Goal: Task Accomplishment & Management: Manage account settings

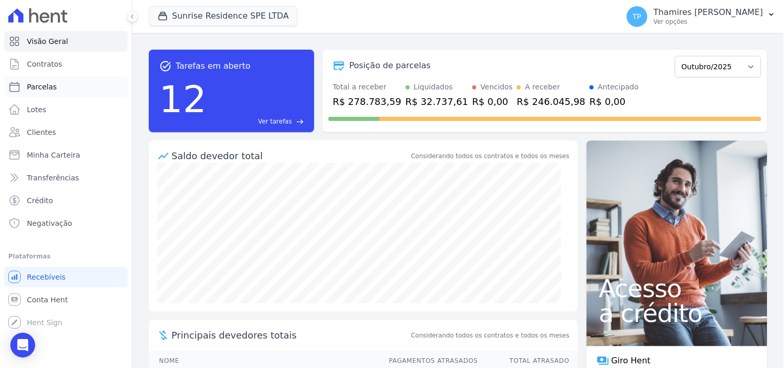
click at [44, 84] on span "Parcelas" at bounding box center [42, 87] width 30 height 10
select select
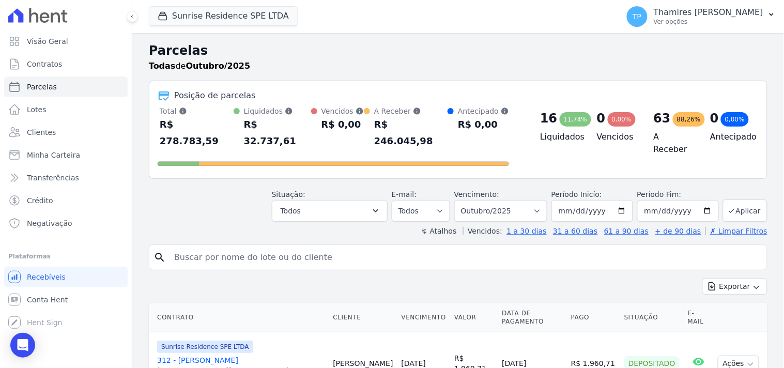
click at [245, 247] on input "search" at bounding box center [465, 257] width 595 height 21
type input "rosesnir"
select select
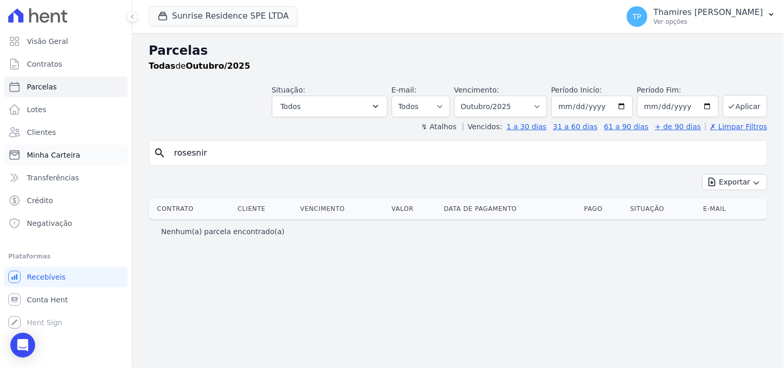
drag, startPoint x: 236, startPoint y: 154, endPoint x: 88, endPoint y: 161, distance: 148.1
click at [89, 161] on div "Visão Geral Contratos Parcelas Lotes Clientes Minha Carteira Transferências Cré…" at bounding box center [392, 184] width 784 height 368
paste input "ROSEMARY CHAVES BREDA"
type input "ROSEMARY CHAVES BREDA"
select select
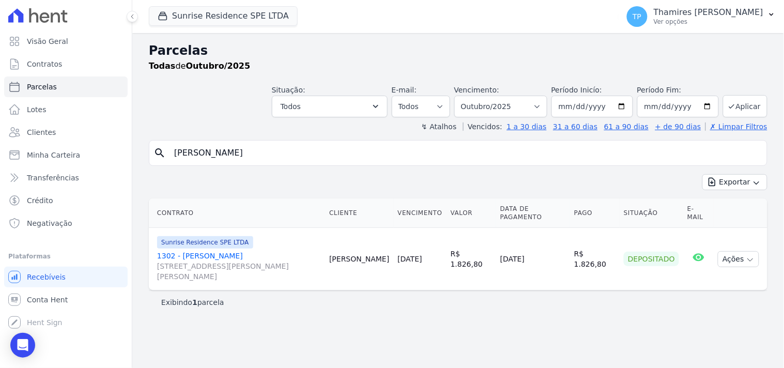
click at [220, 255] on link "1302 - Rosemary Chaves Breda Rua Anacleto Luiz de Oliveira, 146, APTO 1302, Gle…" at bounding box center [239, 266] width 164 height 31
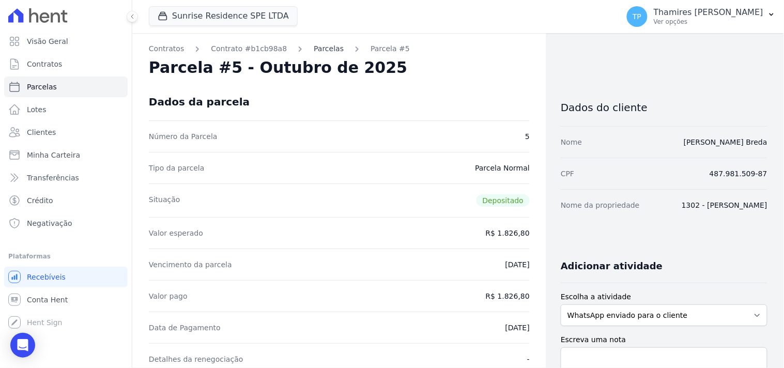
click at [316, 49] on link "Parcelas" at bounding box center [329, 48] width 30 height 11
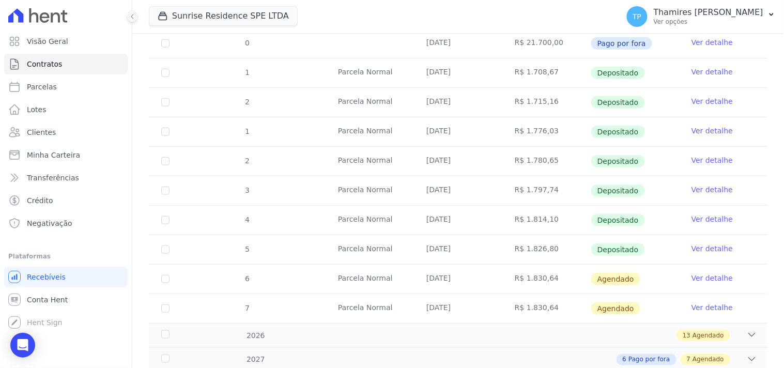
scroll to position [230, 0]
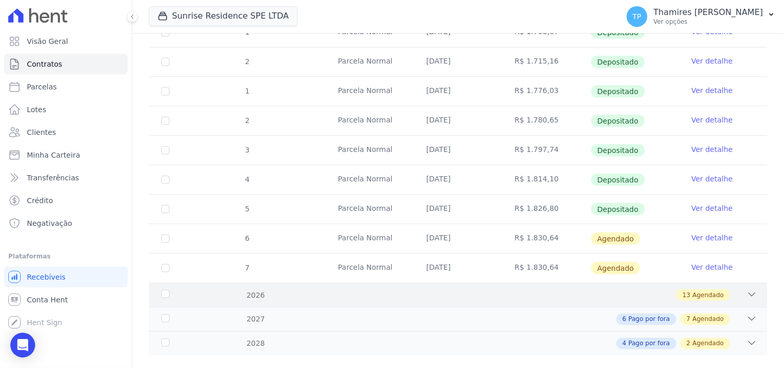
click at [184, 290] on div "2026" at bounding box center [186, 295] width 54 height 11
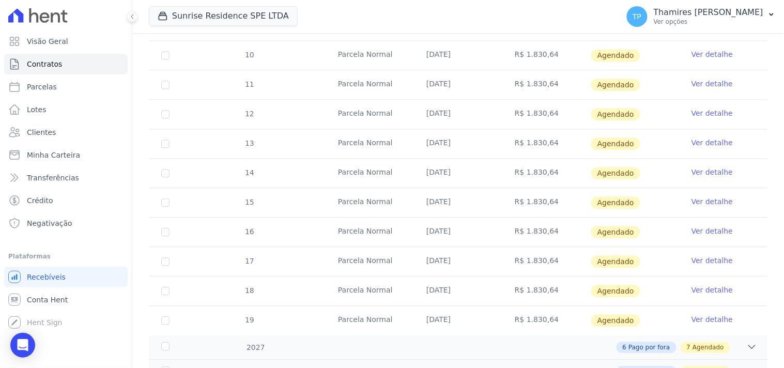
scroll to position [632, 0]
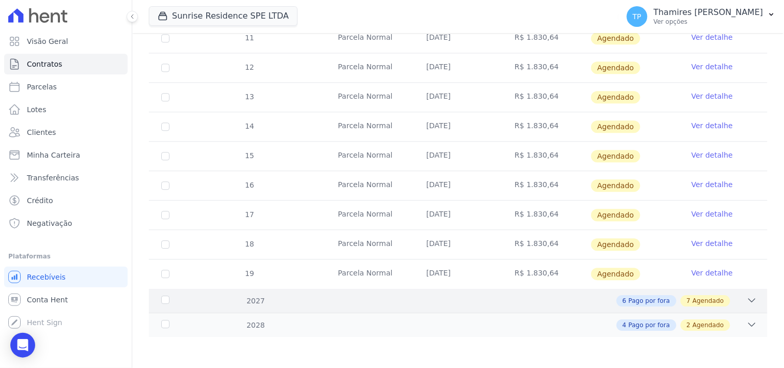
click at [242, 309] on div "2027 6 Pago por fora 7 Agendado" at bounding box center [458, 301] width 619 height 24
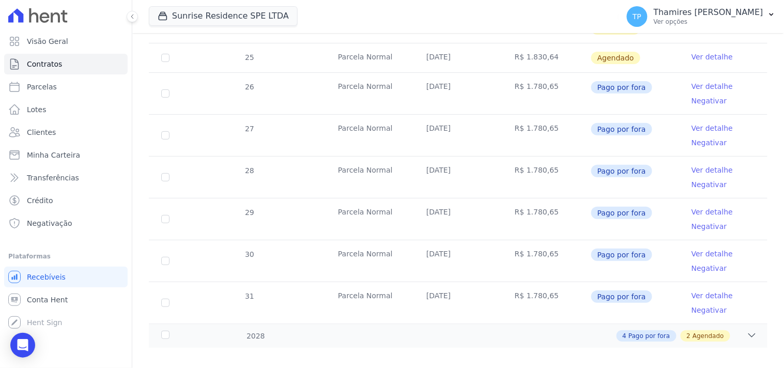
scroll to position [1090, 0]
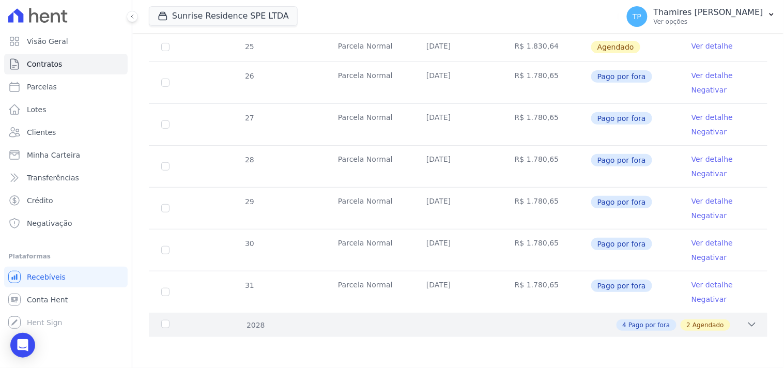
click at [259, 329] on div "4 Pago por fora 2 Agendado" at bounding box center [489, 325] width 538 height 11
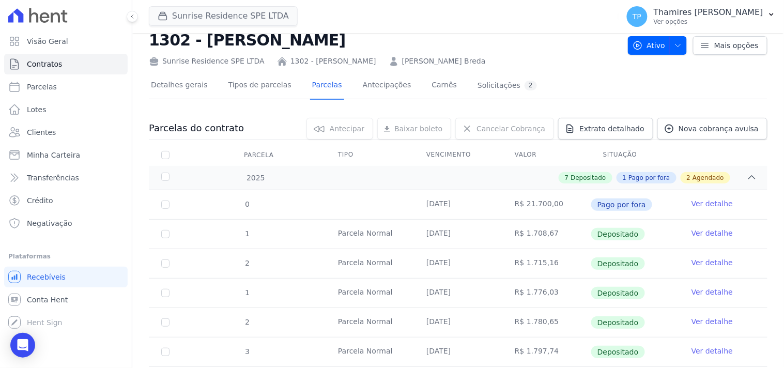
scroll to position [0, 0]
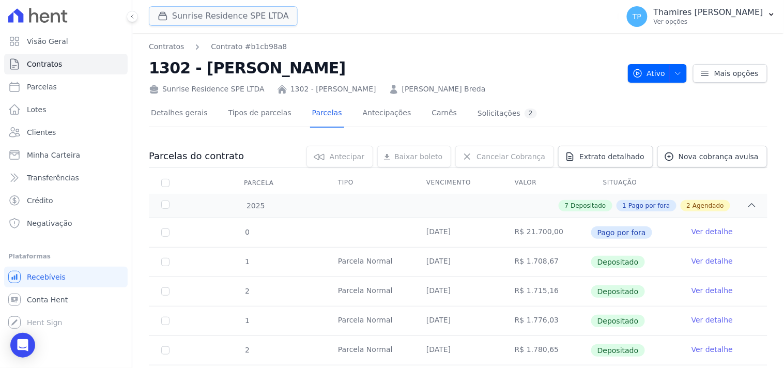
click at [240, 8] on button "Sunrise Residence SPE LTDA" at bounding box center [223, 16] width 149 height 20
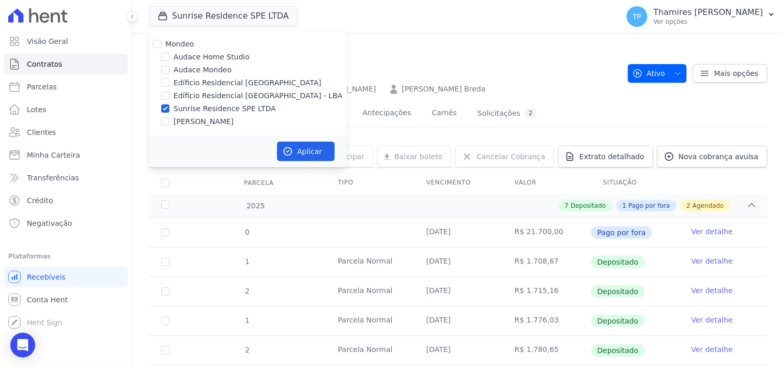
click at [202, 54] on label "Audace Home Studio" at bounding box center [212, 57] width 76 height 11
click at [170, 54] on input "Audace Home Studio" at bounding box center [165, 57] width 8 height 8
click at [214, 54] on label "Audace Home Studio" at bounding box center [212, 57] width 76 height 11
click at [170, 54] on input "Audace Home Studio" at bounding box center [165, 57] width 8 height 8
checkbox input "false"
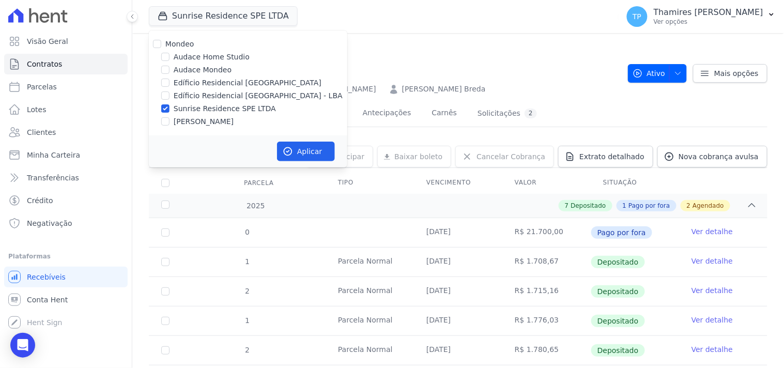
click at [207, 73] on label "Audace Mondeo" at bounding box center [203, 70] width 58 height 11
click at [170, 73] on input "Audace Mondeo" at bounding box center [165, 70] width 8 height 8
checkbox input "true"
click at [211, 108] on label "Sunrise Residence SPE LTDA" at bounding box center [225, 108] width 102 height 11
click at [170, 108] on input "Sunrise Residence SPE LTDA" at bounding box center [165, 108] width 8 height 8
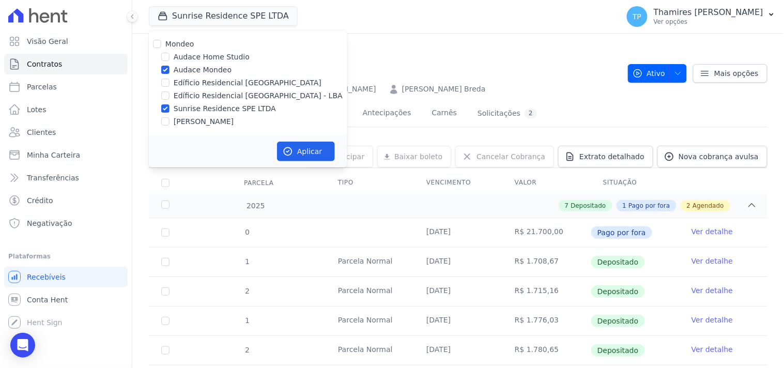
checkbox input "false"
click at [305, 154] on button "Aplicar" at bounding box center [306, 152] width 58 height 20
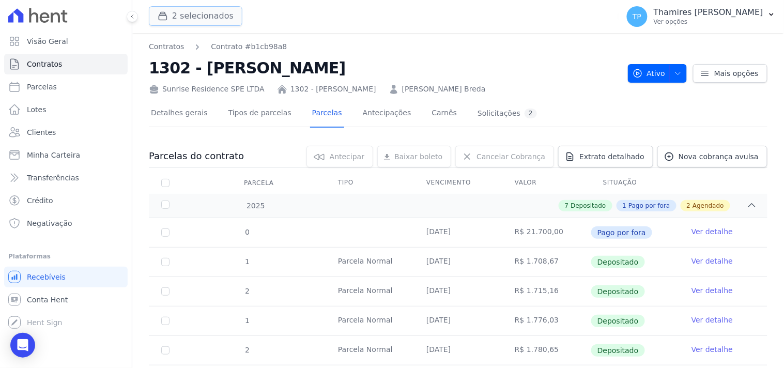
drag, startPoint x: 168, startPoint y: 9, endPoint x: 172, endPoint y: 22, distance: 13.6
click at [168, 9] on button "2 selecionados" at bounding box center [196, 16] width 94 height 20
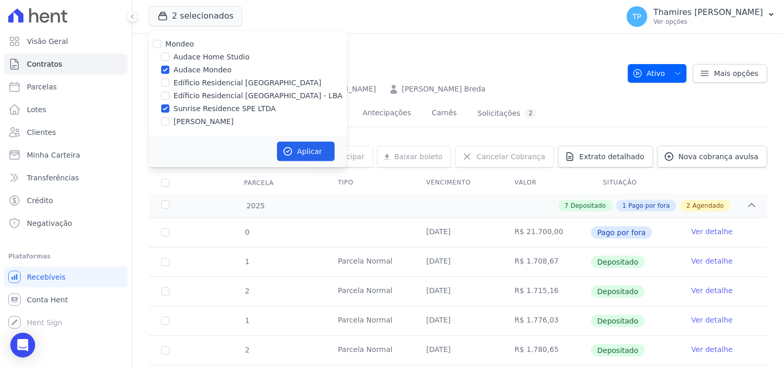
drag, startPoint x: 190, startPoint y: 107, endPoint x: 207, endPoint y: 110, distance: 17.9
click at [190, 107] on label "Sunrise Residence SPE LTDA" at bounding box center [225, 108] width 102 height 11
click at [170, 107] on input "Sunrise Residence SPE LTDA" at bounding box center [165, 108] width 8 height 8
checkbox input "false"
click at [307, 148] on button "Aplicar" at bounding box center [306, 152] width 58 height 20
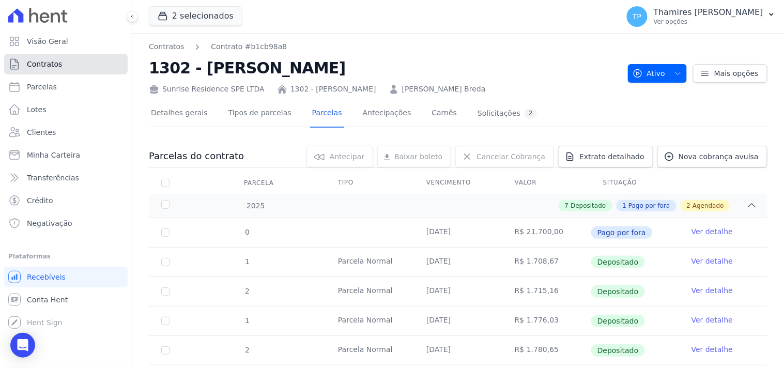
click at [84, 69] on link "Contratos" at bounding box center [66, 64] width 124 height 21
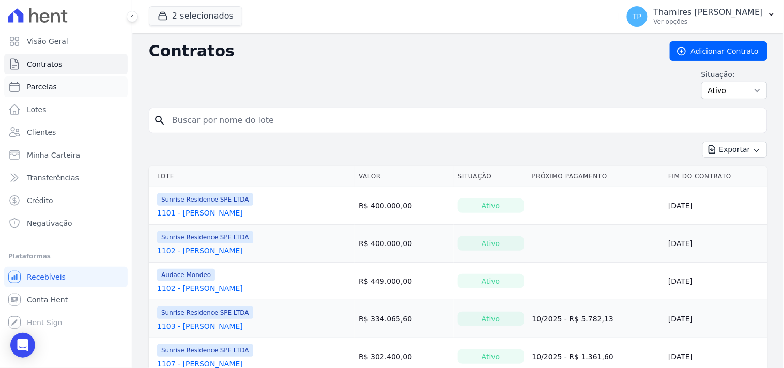
click at [80, 86] on link "Parcelas" at bounding box center [66, 87] width 124 height 21
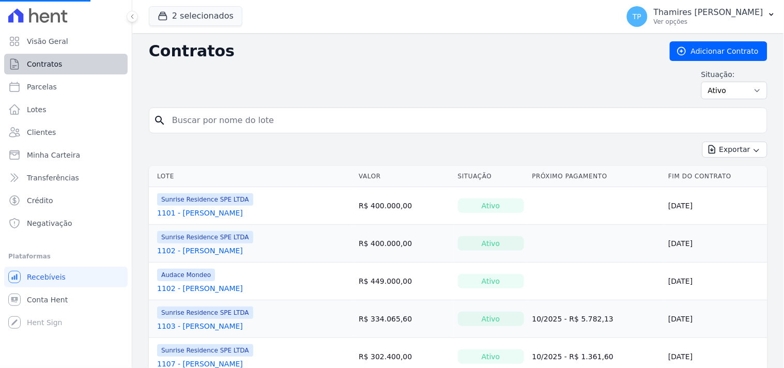
select select
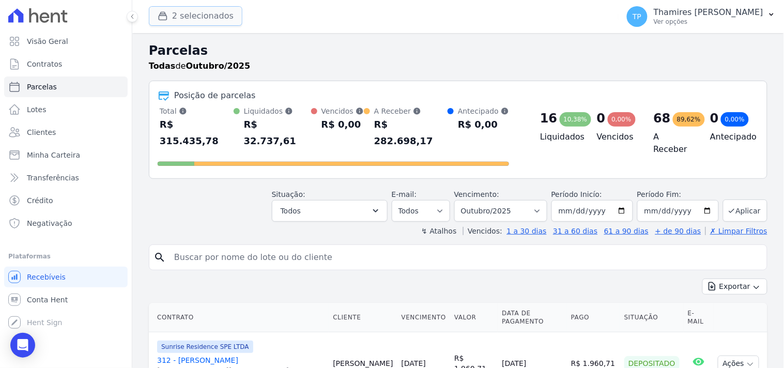
click at [210, 13] on button "2 selecionados" at bounding box center [196, 16] width 94 height 20
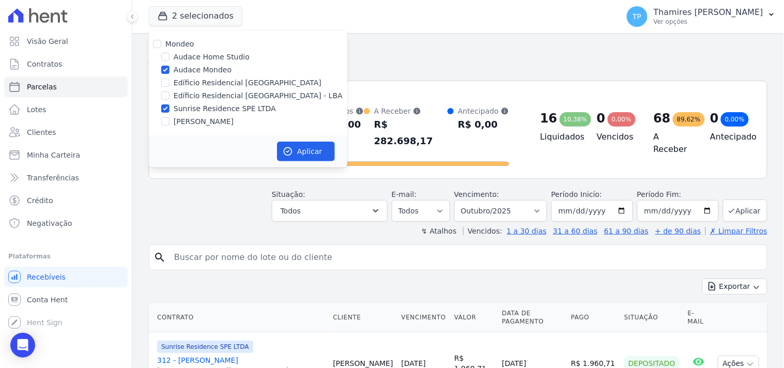
click at [207, 109] on label "Sunrise Residence SPE LTDA" at bounding box center [225, 108] width 102 height 11
click at [170, 109] on input "Sunrise Residence SPE LTDA" at bounding box center [165, 108] width 8 height 8
checkbox input "false"
click at [306, 154] on button "Aplicar" at bounding box center [306, 152] width 58 height 20
select select
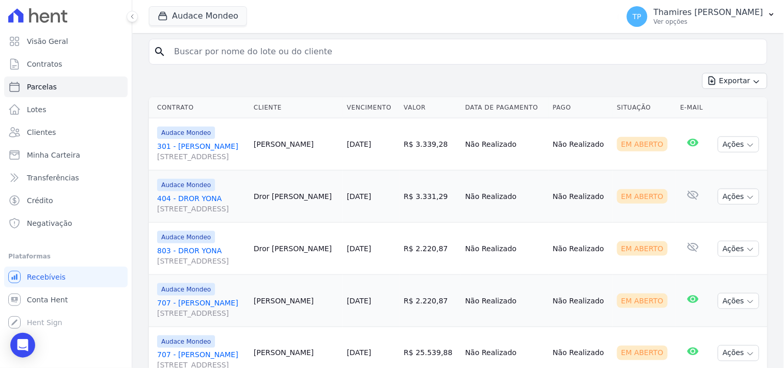
scroll to position [230, 0]
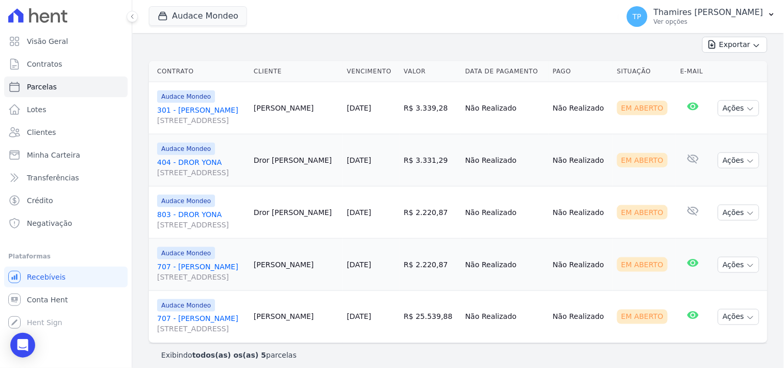
click at [240, 107] on link "301 - Gabriela Nogueira Marion Rua Guaritá, 250, APTO 301, Vila Bosque" at bounding box center [201, 115] width 88 height 21
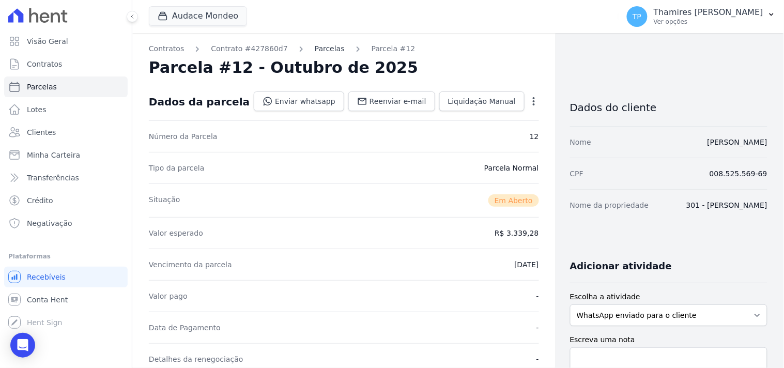
click at [317, 50] on link "Parcelas" at bounding box center [330, 48] width 30 height 11
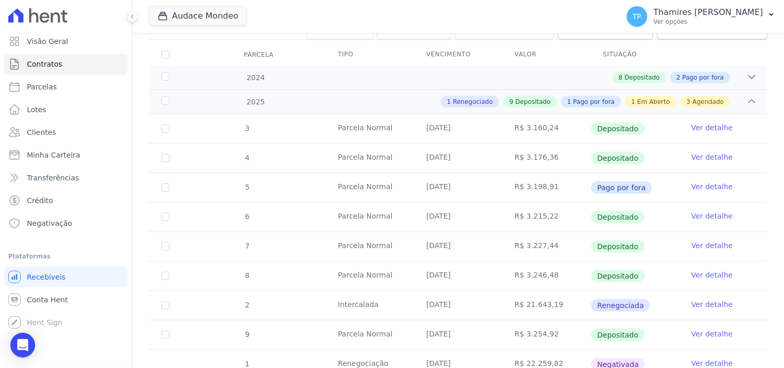
scroll to position [115, 0]
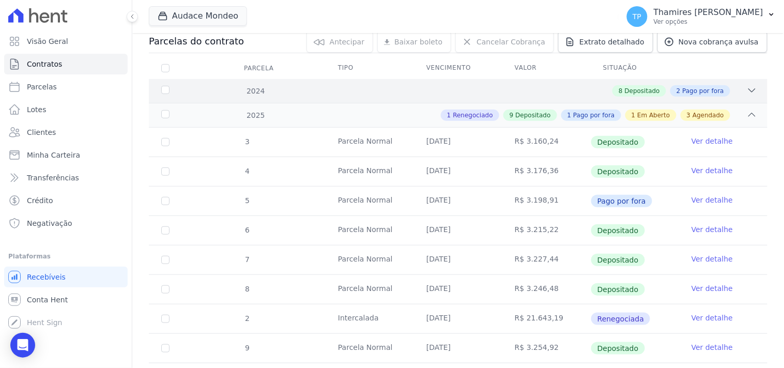
click at [467, 92] on div "8 Depositado 2 Pago por fora" at bounding box center [489, 90] width 538 height 11
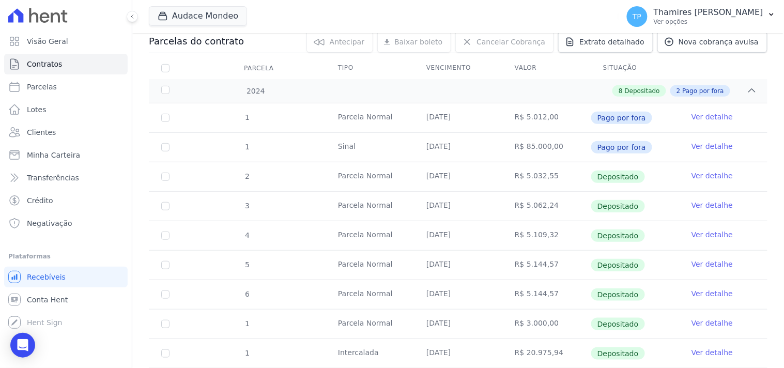
drag, startPoint x: 419, startPoint y: 176, endPoint x: 472, endPoint y: 174, distance: 52.8
click at [472, 174] on td "[DATE]" at bounding box center [458, 176] width 88 height 29
drag, startPoint x: 416, startPoint y: 121, endPoint x: 475, endPoint y: 119, distance: 59.0
click at [475, 119] on td "[DATE]" at bounding box center [458, 117] width 88 height 29
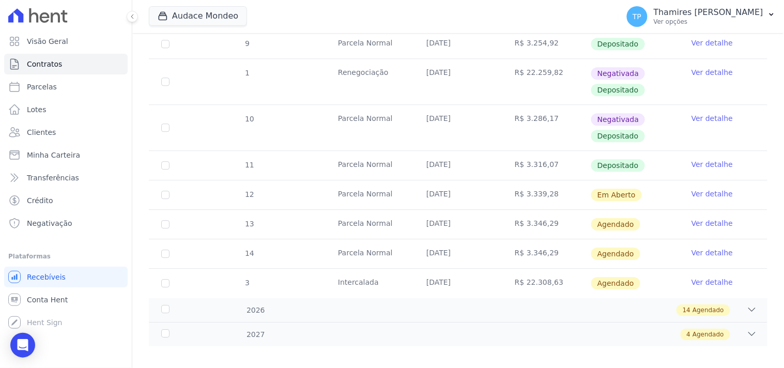
scroll to position [724, 0]
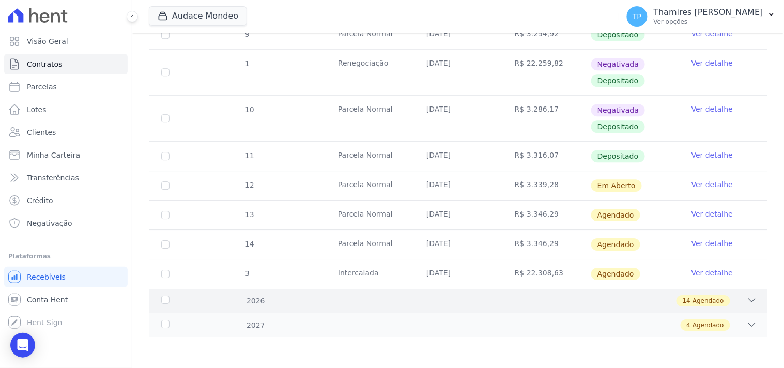
click at [259, 297] on div "14 Agendado" at bounding box center [489, 300] width 538 height 11
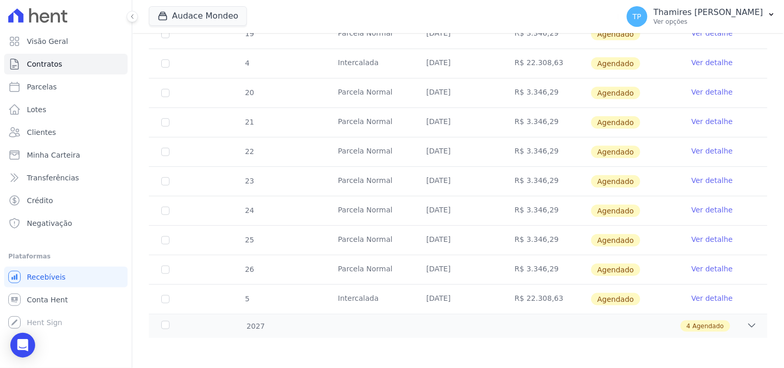
scroll to position [1138, 0]
click at [259, 329] on div "4 Agendado" at bounding box center [489, 325] width 538 height 11
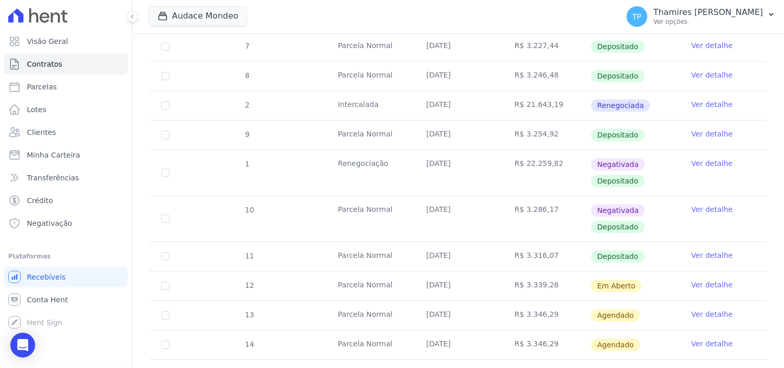
scroll to position [566, 0]
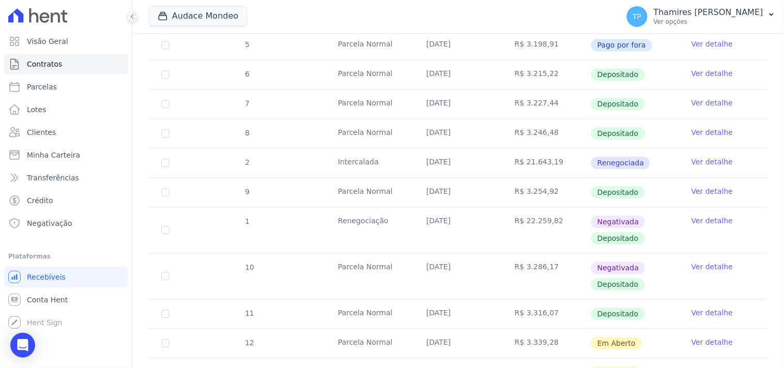
drag, startPoint x: 432, startPoint y: 164, endPoint x: 479, endPoint y: 157, distance: 47.7
click at [477, 166] on td "[DATE]" at bounding box center [458, 162] width 88 height 29
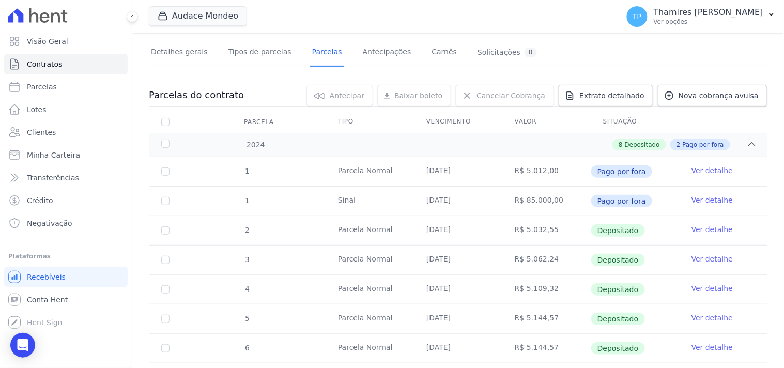
scroll to position [0, 0]
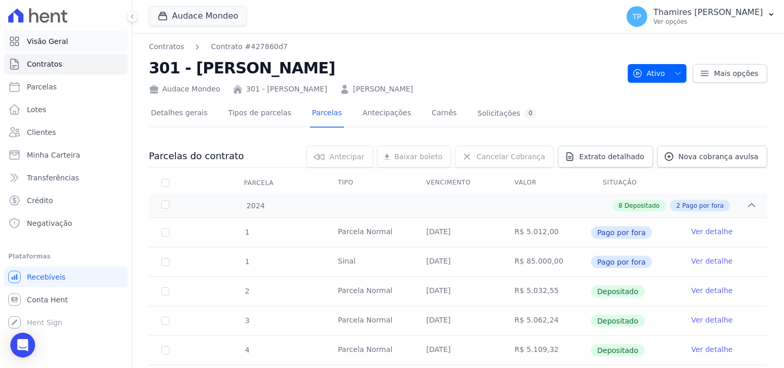
click at [61, 38] on span "Visão Geral" at bounding box center [47, 41] width 41 height 10
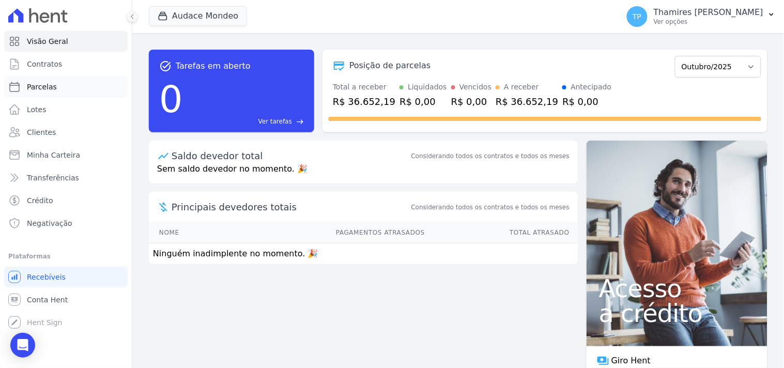
click at [82, 80] on link "Parcelas" at bounding box center [66, 87] width 124 height 21
select select
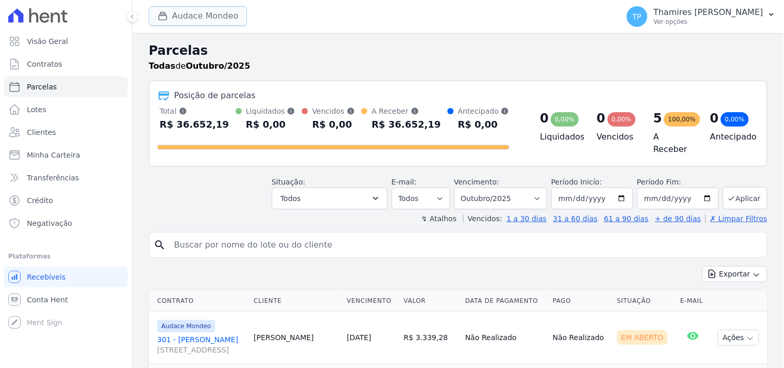
click at [176, 14] on button "Audace Mondeo" at bounding box center [198, 16] width 98 height 20
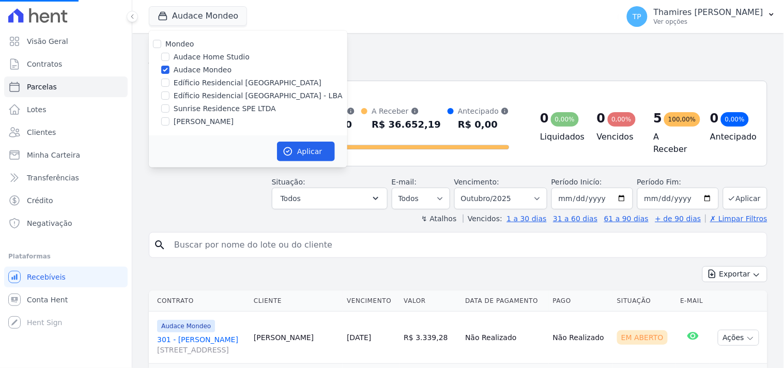
select select
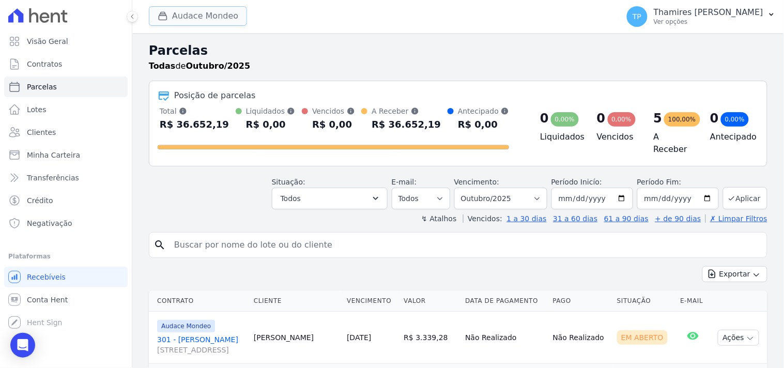
click at [211, 22] on button "Audace Mondeo" at bounding box center [198, 16] width 98 height 20
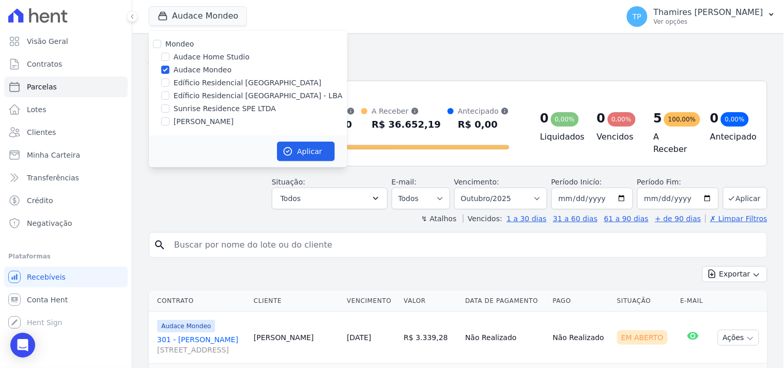
click at [196, 105] on label "Sunrise Residence SPE LTDA" at bounding box center [225, 108] width 102 height 11
click at [170, 105] on input "Sunrise Residence SPE LTDA" at bounding box center [165, 108] width 8 height 8
checkbox input "true"
click at [204, 65] on label "Audace Mondeo" at bounding box center [203, 70] width 58 height 11
click at [170, 66] on input "Audace Mondeo" at bounding box center [165, 70] width 8 height 8
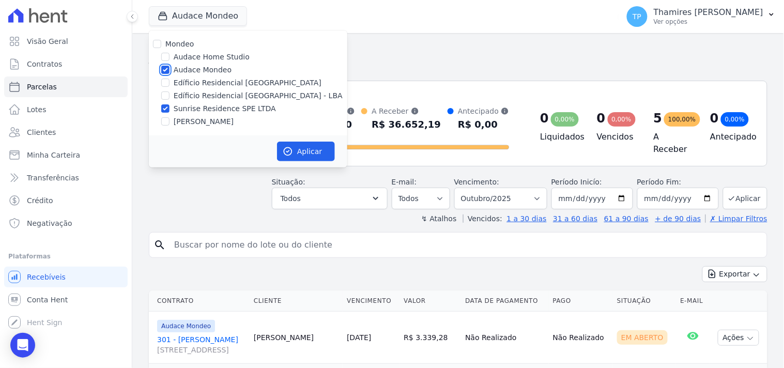
checkbox input "false"
click at [284, 142] on button "Aplicar" at bounding box center [306, 152] width 58 height 20
click at [252, 241] on input "search" at bounding box center [465, 245] width 595 height 21
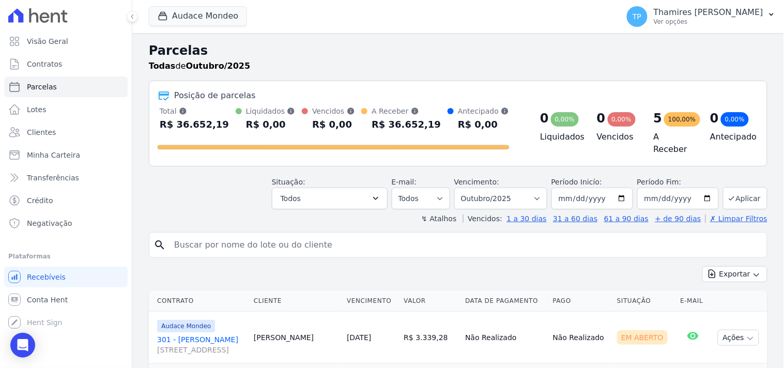
select select
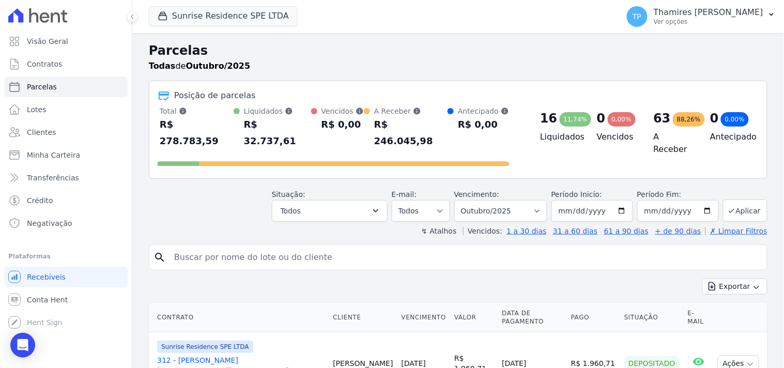
click at [252, 247] on input "search" at bounding box center [465, 257] width 595 height 21
paste input "ROSEMARY CHAVES BREDA"
type input "ROSEMARY CHAVES BREDA"
select select
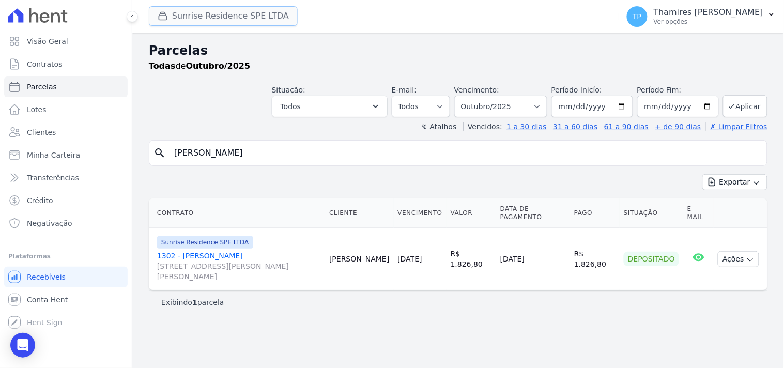
click at [240, 16] on button "Sunrise Residence SPE LTDA" at bounding box center [223, 16] width 149 height 20
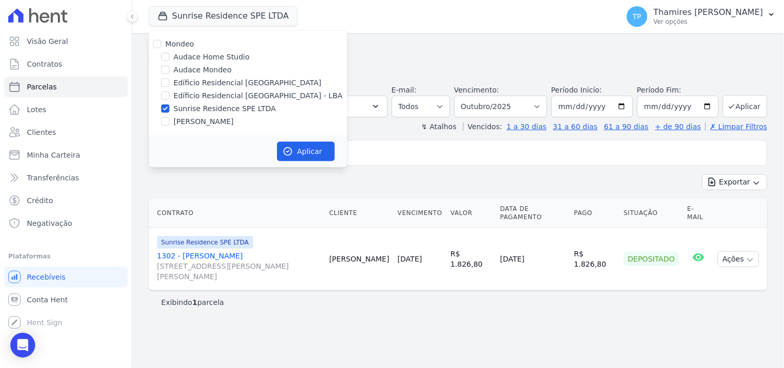
click at [185, 70] on label "Audace Mondeo" at bounding box center [203, 70] width 58 height 11
click at [170, 70] on input "Audace Mondeo" at bounding box center [165, 70] width 8 height 8
checkbox input "true"
click at [216, 107] on label "Sunrise Residence SPE LTDA" at bounding box center [225, 108] width 102 height 11
click at [170, 107] on input "Sunrise Residence SPE LTDA" at bounding box center [165, 108] width 8 height 8
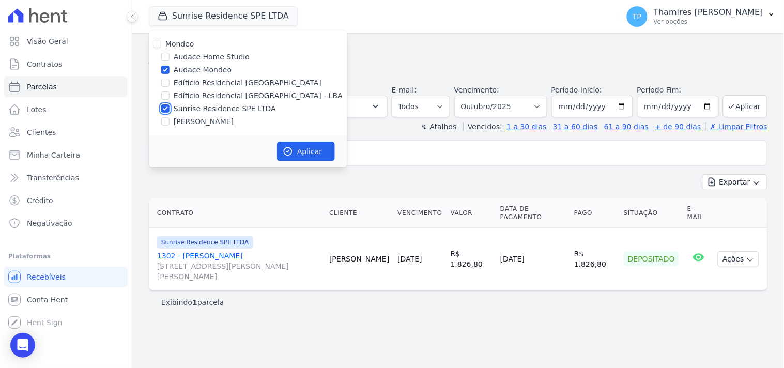
checkbox input "false"
click at [306, 151] on button "Aplicar" at bounding box center [306, 152] width 58 height 20
select select
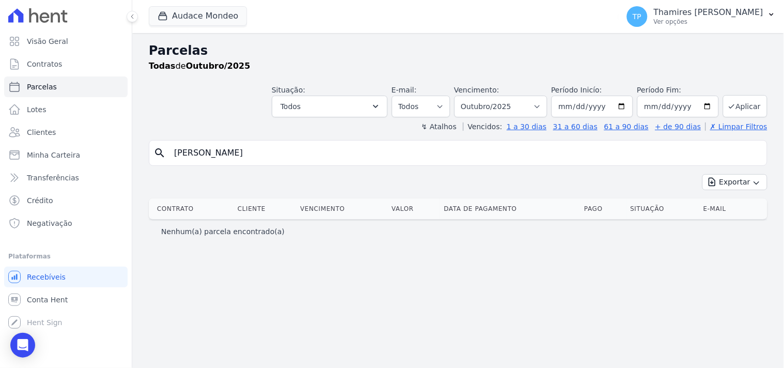
drag, startPoint x: 303, startPoint y: 151, endPoint x: 19, endPoint y: 165, distance: 284.7
click at [19, 166] on div "Visão Geral Contratos Parcelas Lotes Clientes Minha Carteira Transferências Cré…" at bounding box center [392, 184] width 784 height 368
click at [65, 83] on link "Parcelas" at bounding box center [66, 87] width 124 height 21
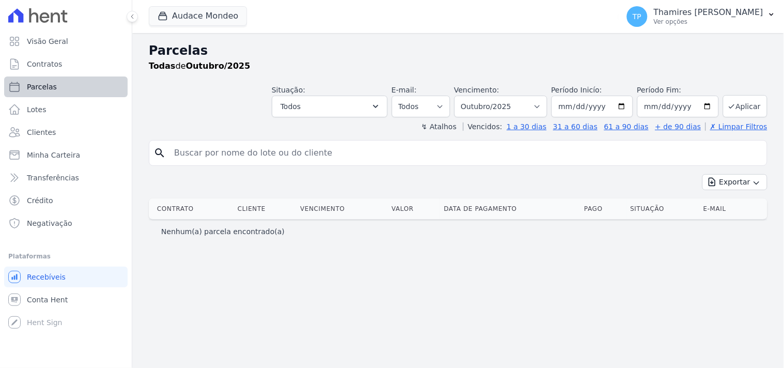
select select
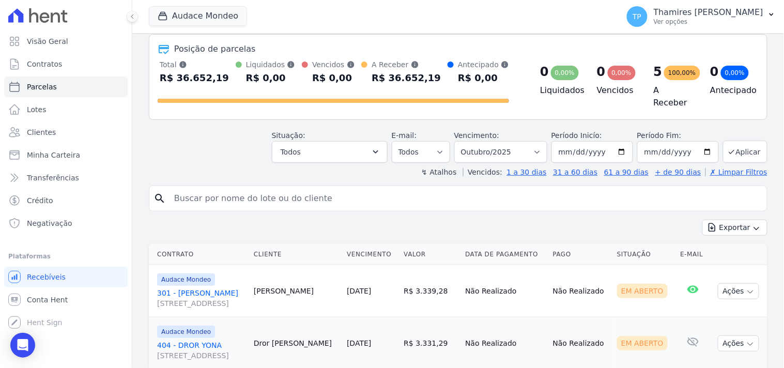
scroll to position [115, 0]
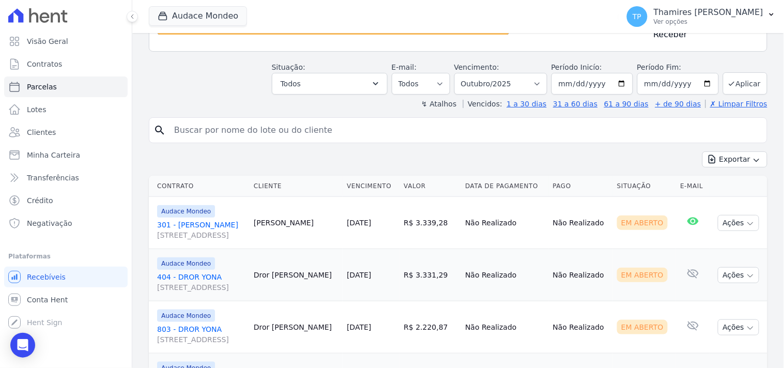
click at [230, 220] on link "301 - Gabriela Nogueira Marion Rua Guaritá, 250, APTO 301, Vila Bosque" at bounding box center [201, 230] width 88 height 21
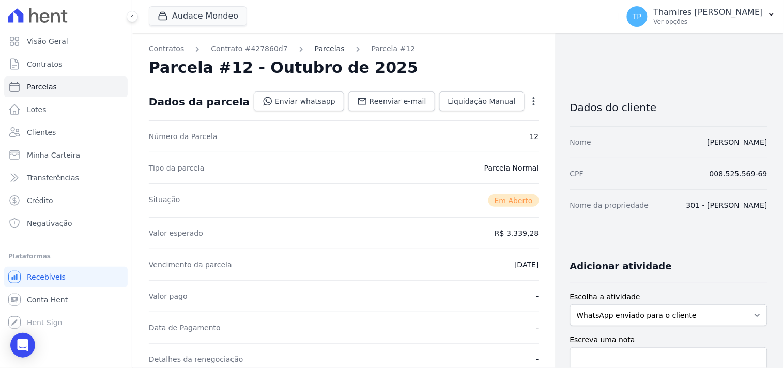
click at [321, 50] on link "Parcelas" at bounding box center [330, 48] width 30 height 11
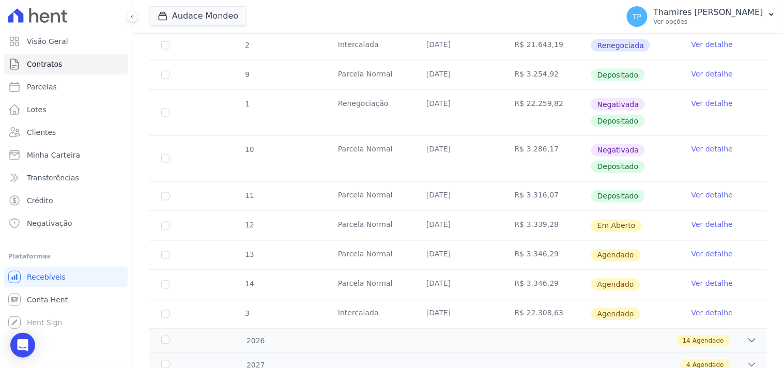
scroll to position [429, 0]
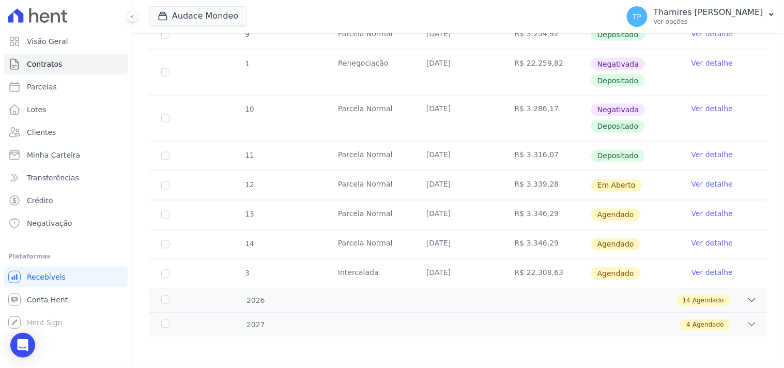
click at [303, 339] on div "Parcelas do contrato 0 selecionada(s) Antecipar Antecipar Renegociar Baixar bol…" at bounding box center [458, 27] width 619 height 641
click at [310, 327] on div "4 Agendado" at bounding box center [489, 325] width 538 height 11
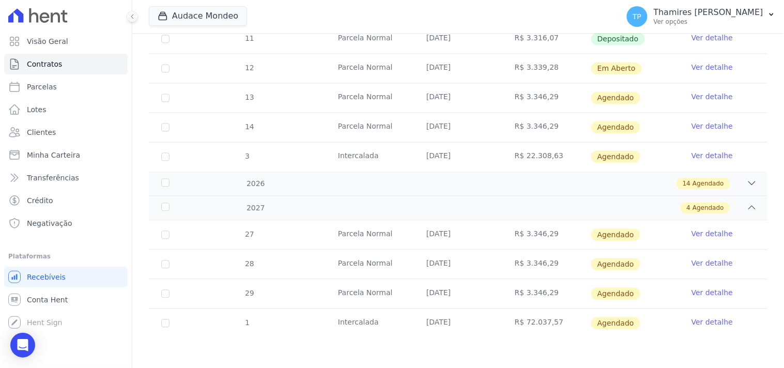
scroll to position [547, 0]
drag, startPoint x: 517, startPoint y: 323, endPoint x: 556, endPoint y: 322, distance: 38.8
click at [556, 322] on td "R$ 72.037,57" at bounding box center [547, 322] width 88 height 29
drag, startPoint x: 556, startPoint y: 322, endPoint x: 460, endPoint y: 327, distance: 96.3
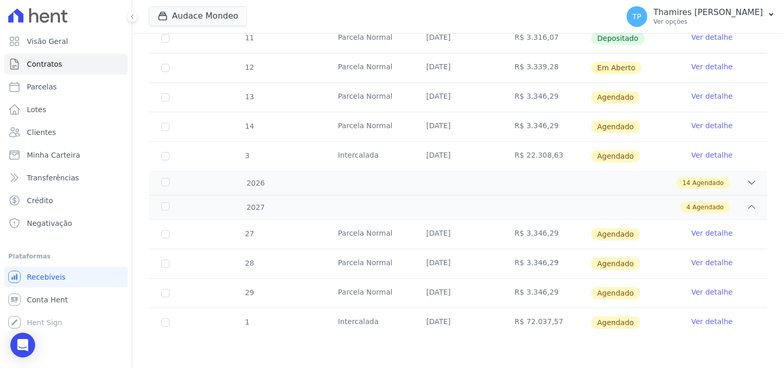
click at [460, 327] on tr "1 Intercalada 10/04/2027 R$ 72.037,57 Agendado Ver detalhe" at bounding box center [458, 322] width 619 height 29
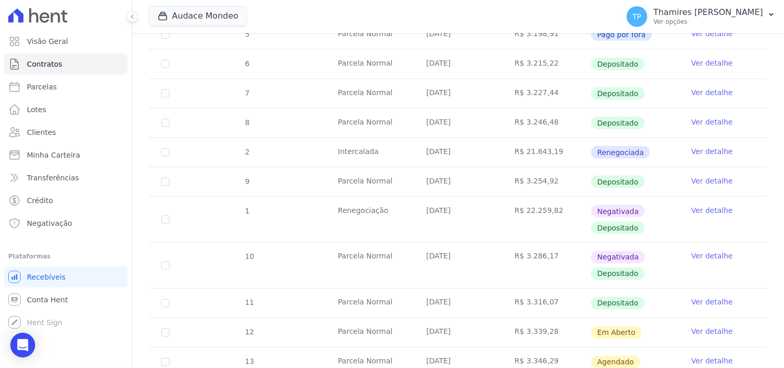
scroll to position [317, 0]
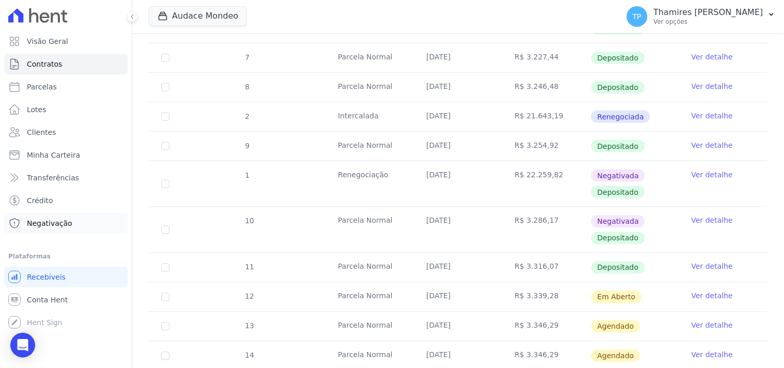
click at [58, 224] on span "Negativação" at bounding box center [50, 223] width 46 height 10
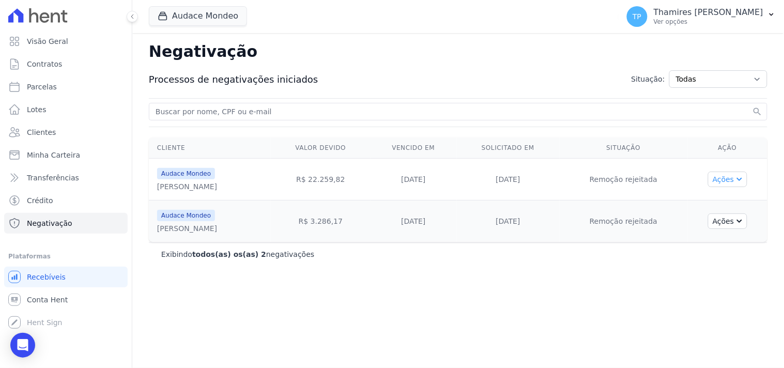
click at [722, 182] on button "Ações" at bounding box center [727, 180] width 39 height 16
drag, startPoint x: 667, startPoint y: 220, endPoint x: 600, endPoint y: 228, distance: 67.1
click at [600, 228] on td "Remoção rejeitada" at bounding box center [624, 222] width 128 height 42
copy td "Remoção rejeitada"
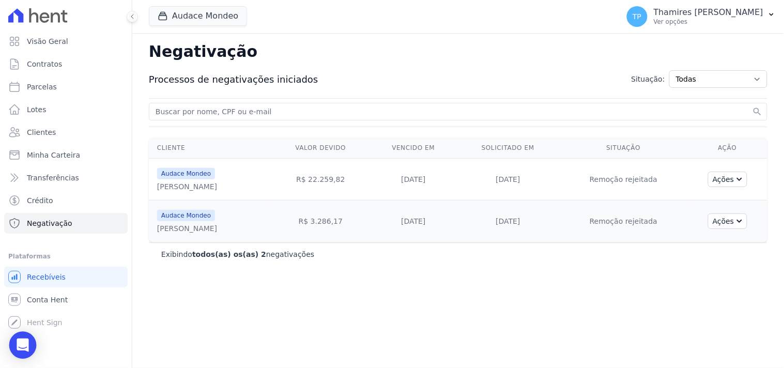
click at [16, 344] on icon "Open Intercom Messenger" at bounding box center [22, 345] width 13 height 13
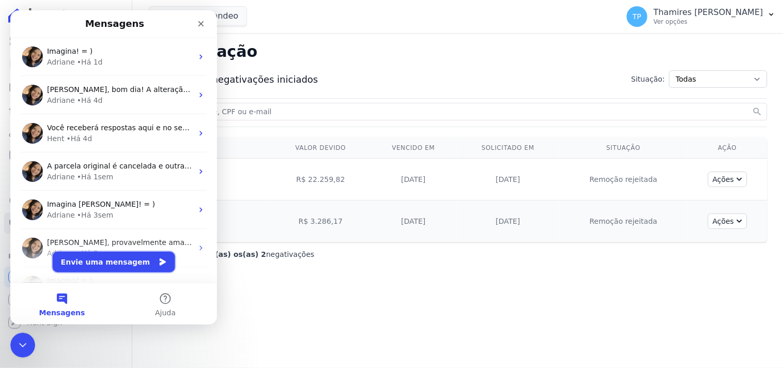
click at [132, 261] on button "Envie uma mensagem" at bounding box center [113, 261] width 123 height 21
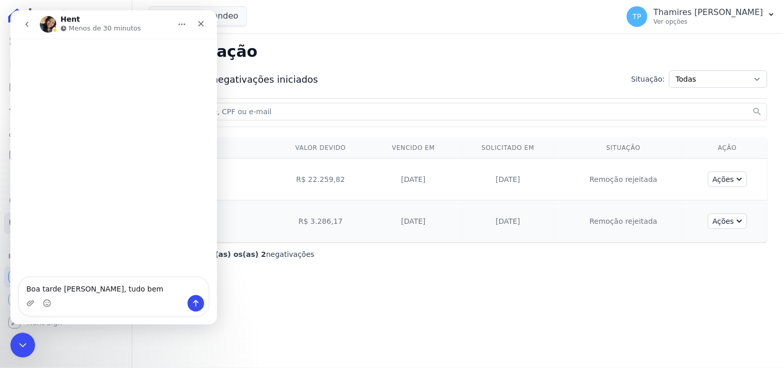
type textarea "Boa tarde Adriane, tudo bem?"
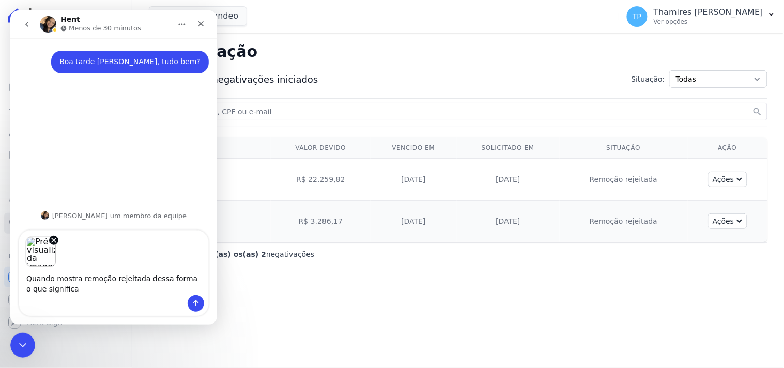
type textarea "Quando mostra remoção rejeitada dessa forma o que significa?"
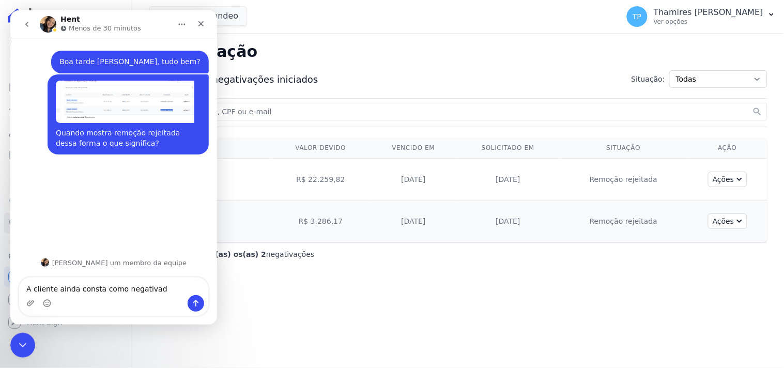
type textarea "A cliente ainda consta como negativada"
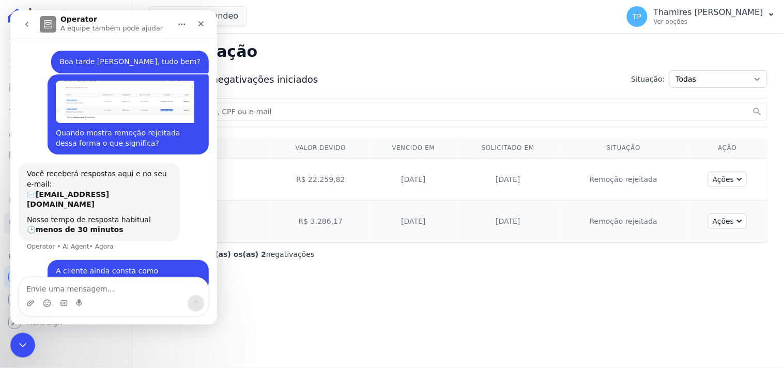
scroll to position [7, 0]
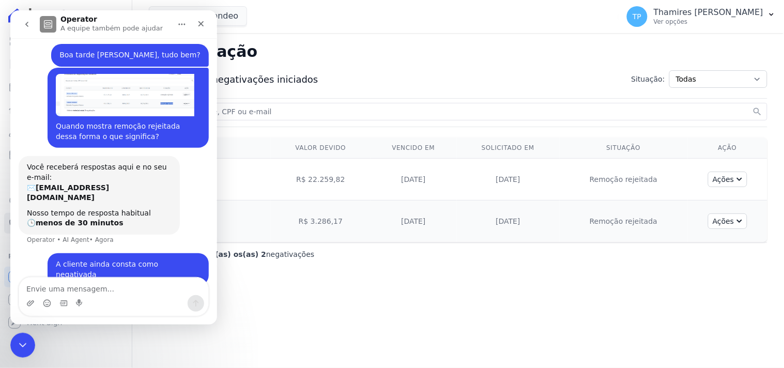
click at [27, 331] on div "Você não possui Hent Sign ativado. Para saber mais, fale com a equipe Hent. Hen…" at bounding box center [66, 322] width 124 height 21
click at [21, 336] on div "Encerramento do Messenger da Intercom" at bounding box center [21, 343] width 25 height 25
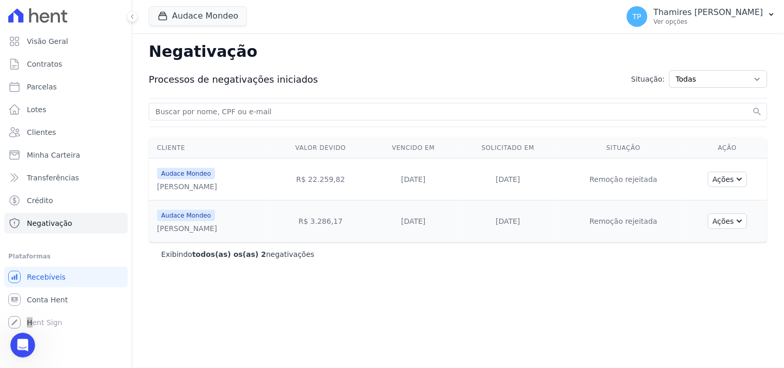
scroll to position [6, 0]
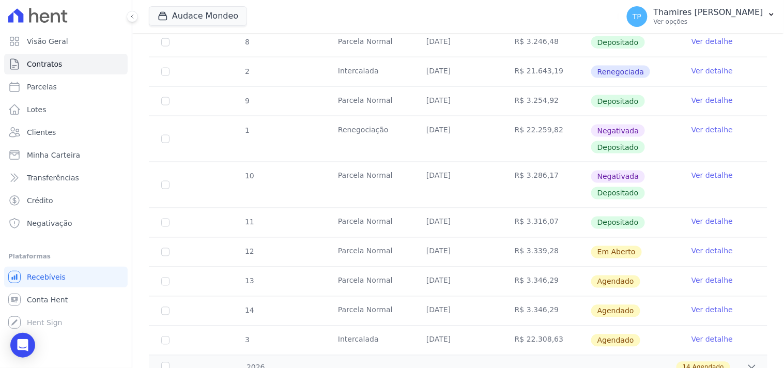
scroll to position [344, 0]
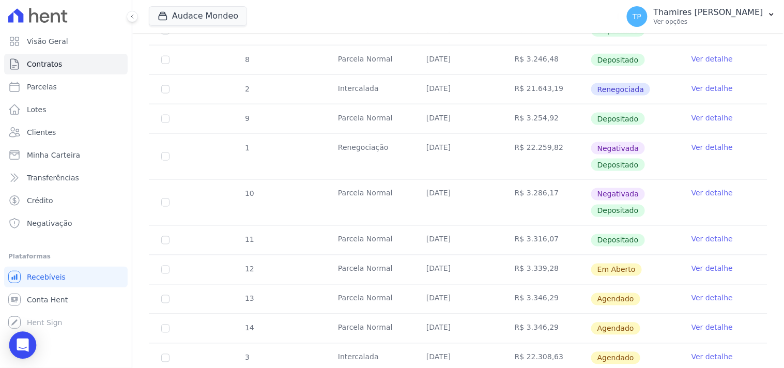
click at [11, 343] on div "Open Intercom Messenger" at bounding box center [22, 345] width 27 height 27
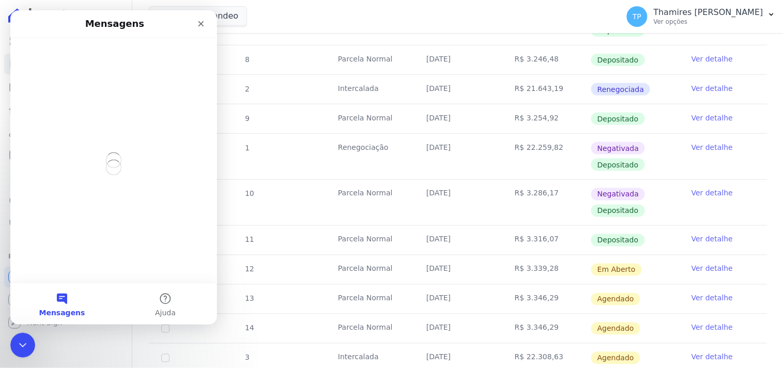
scroll to position [0, 0]
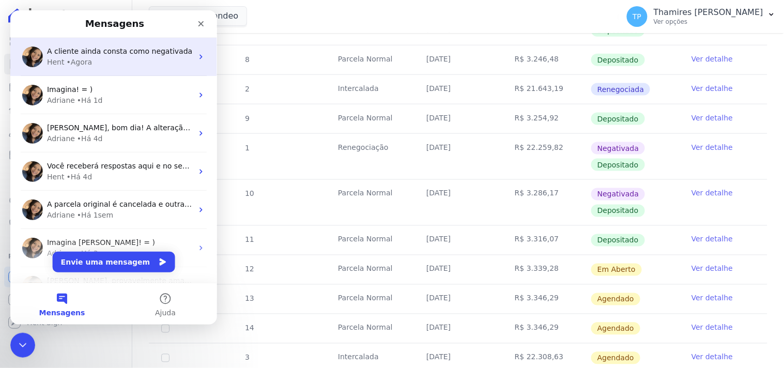
click at [133, 66] on div "Hent • Agora" at bounding box center [120, 61] width 146 height 11
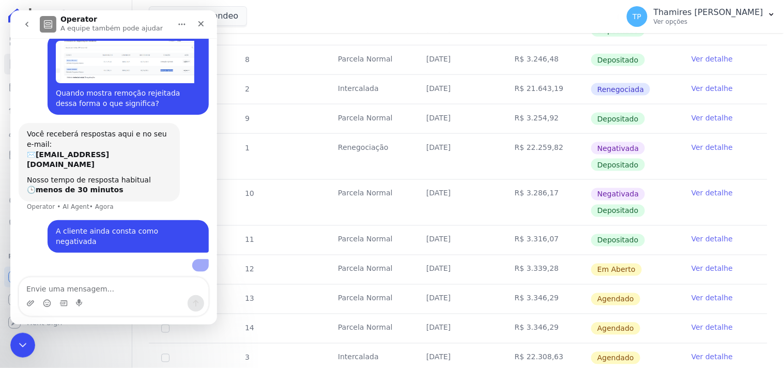
scroll to position [43, 0]
click at [37, 345] on div "Visão Geral Contratos Parcelas Lotes Clientes Minha Carteira Transferências Cré…" at bounding box center [66, 184] width 132 height 368
click at [31, 345] on div "Encerramento do Messenger da Intercom" at bounding box center [21, 343] width 25 height 25
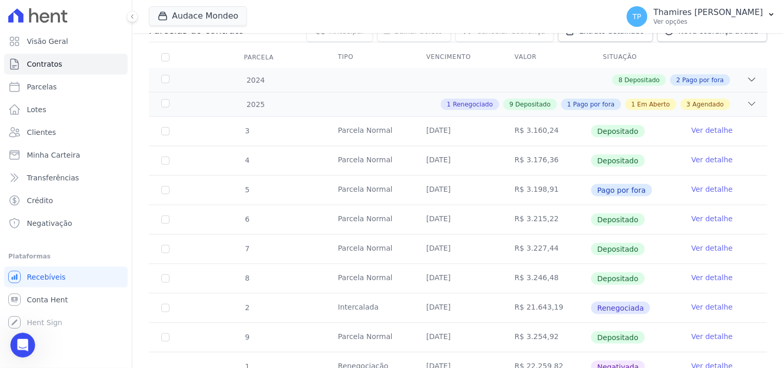
scroll to position [0, 0]
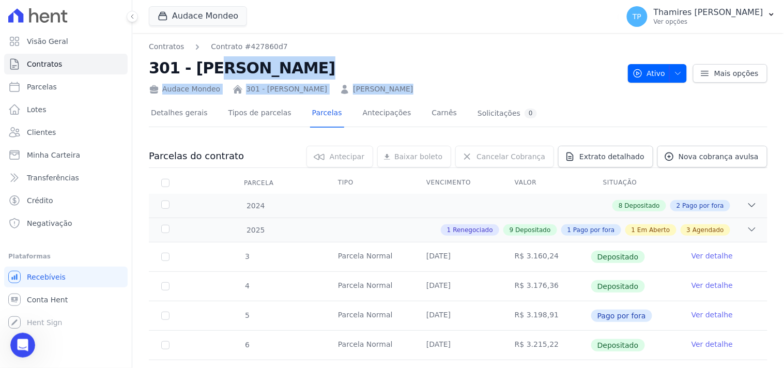
drag, startPoint x: 150, startPoint y: 73, endPoint x: 416, endPoint y: 81, distance: 266.4
click at [416, 81] on div "Contratos Contrato #427860d7 301 - Gabriela Nogueira Marion Audace Mondeo 301 -…" at bounding box center [384, 67] width 471 height 53
click at [378, 71] on h2 "301 - Gabriela Nogueira Marion" at bounding box center [384, 67] width 471 height 23
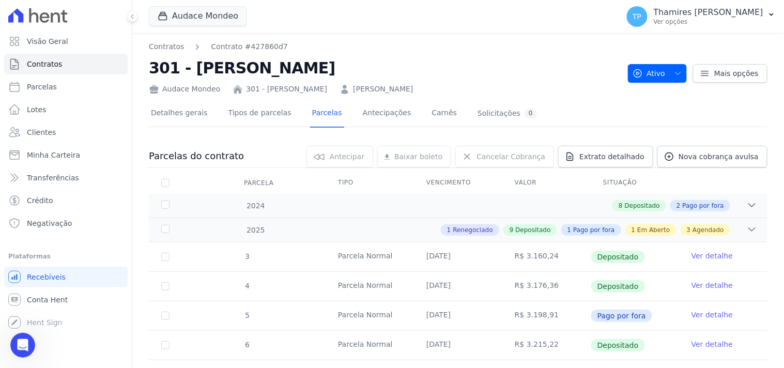
drag, startPoint x: 363, startPoint y: 68, endPoint x: 135, endPoint y: 78, distance: 228.2
copy h2 "301 - Gabriela Nogueira Marion"
click at [30, 341] on div "Abertura do Messenger da Intercom" at bounding box center [21, 344] width 34 height 34
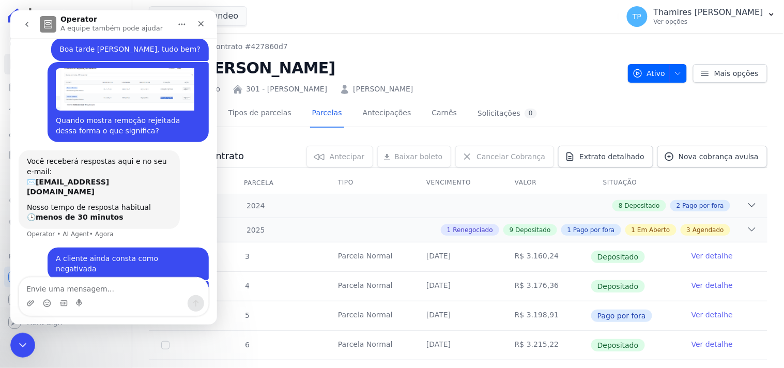
scroll to position [43, 0]
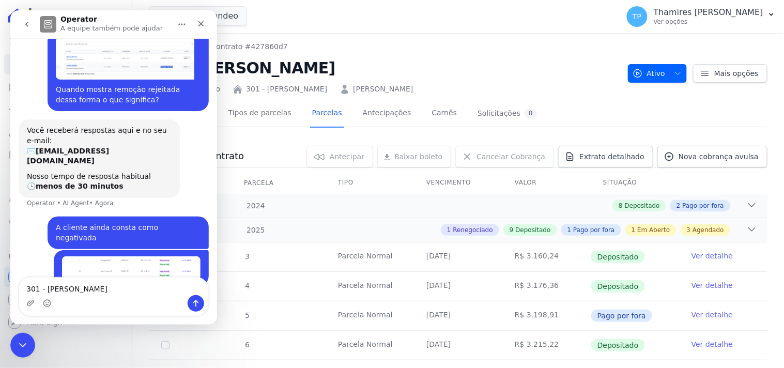
type textarea "301 - Gabriela Nogueira Marion Aucade"
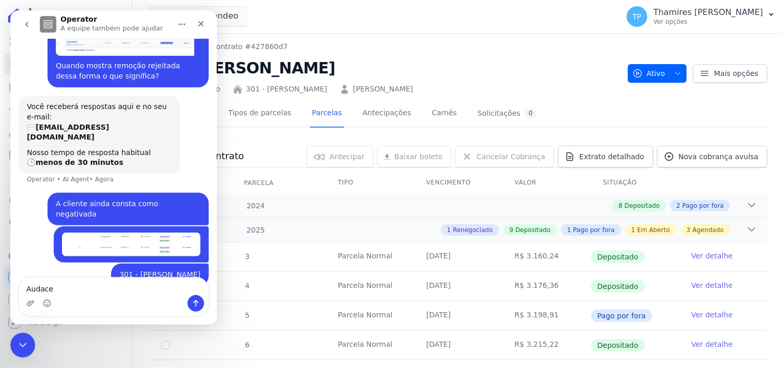
type textarea "Audace*"
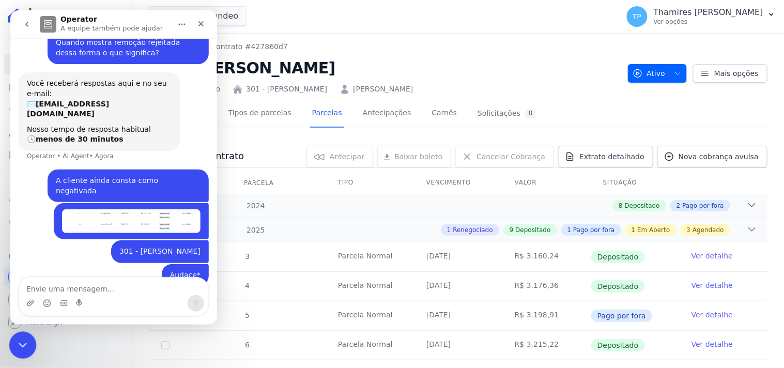
click at [15, 341] on icon "Encerramento do Messenger da Intercom" at bounding box center [21, 344] width 12 height 12
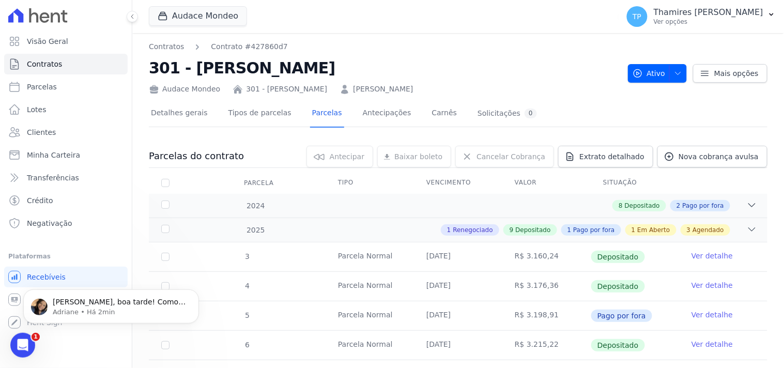
scroll to position [171, 0]
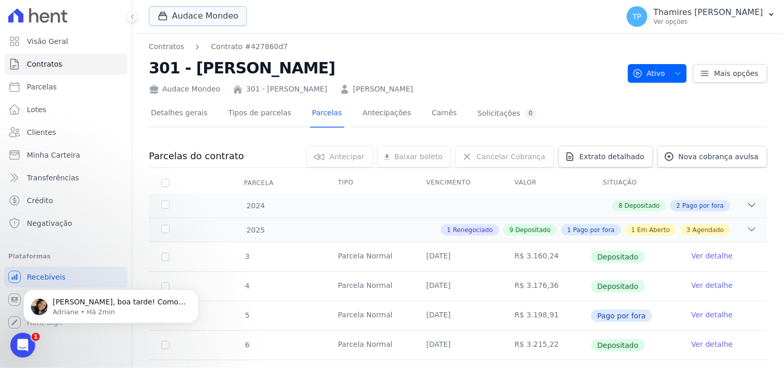
drag, startPoint x: 210, startPoint y: 17, endPoint x: 203, endPoint y: 88, distance: 71.8
click at [210, 16] on button "Audace Mondeo" at bounding box center [198, 16] width 98 height 20
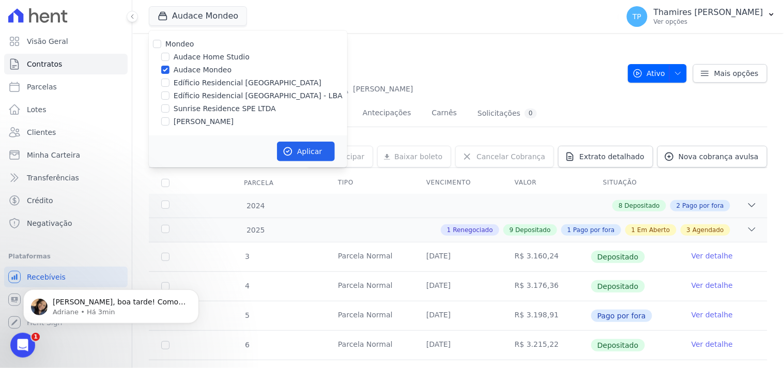
click at [208, 107] on label "Sunrise Residence SPE LTDA" at bounding box center [225, 108] width 102 height 11
click at [170, 107] on input "Sunrise Residence SPE LTDA" at bounding box center [165, 108] width 8 height 8
checkbox input "true"
click at [216, 66] on label "Audace Mondeo" at bounding box center [203, 70] width 58 height 11
click at [170, 66] on input "Audace Mondeo" at bounding box center [165, 70] width 8 height 8
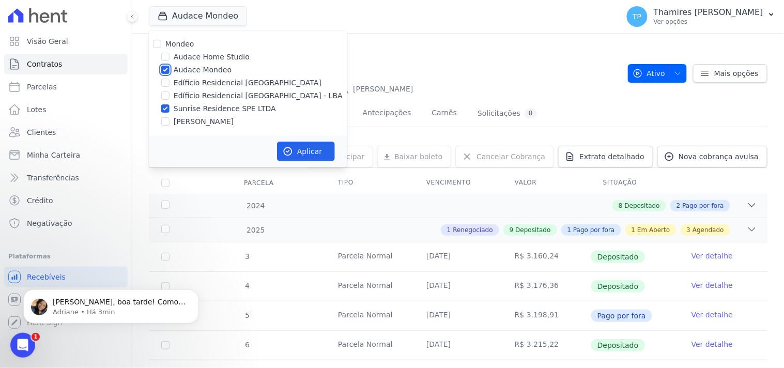
checkbox input "false"
click at [301, 148] on button "Aplicar" at bounding box center [306, 152] width 58 height 20
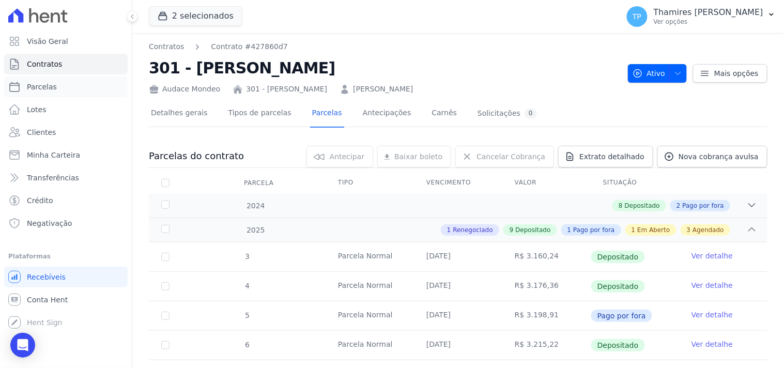
click at [89, 88] on link "Parcelas" at bounding box center [66, 87] width 124 height 21
select select
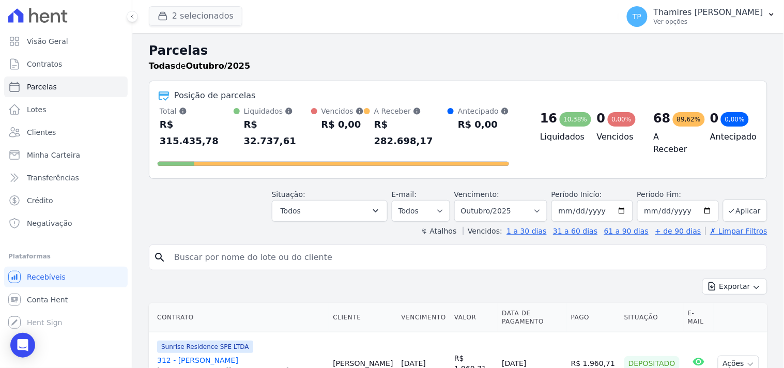
click at [217, 17] on button "2 selecionados" at bounding box center [196, 16] width 94 height 20
click at [199, 11] on button "2 selecionados" at bounding box center [196, 16] width 94 height 20
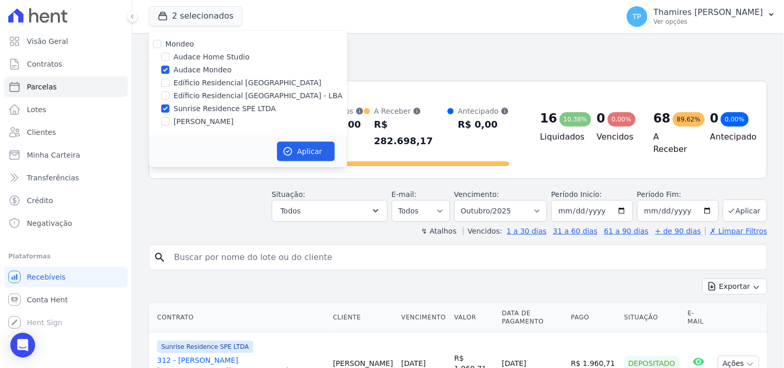
click at [205, 62] on label "Audace Home Studio" at bounding box center [212, 57] width 76 height 11
click at [170, 61] on input "Audace Home Studio" at bounding box center [165, 57] width 8 height 8
checkbox input "true"
click at [207, 67] on label "Audace Mondeo" at bounding box center [203, 70] width 58 height 11
click at [170, 67] on input "Audace Mondeo" at bounding box center [165, 70] width 8 height 8
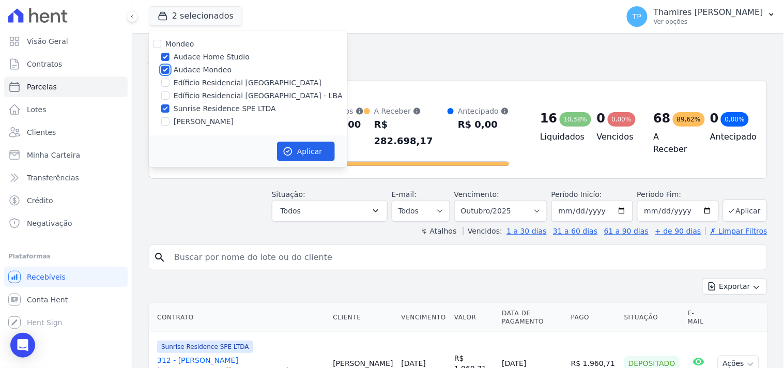
checkbox input "false"
click at [209, 50] on div "Mondeo Audace Home Studio Audace Mondeo Edíficio Residencial Grevílea Park Edíf…" at bounding box center [248, 83] width 199 height 105
click at [213, 57] on label "Audace Home Studio" at bounding box center [212, 57] width 76 height 11
click at [170, 57] on input "Audace Home Studio" at bounding box center [165, 57] width 8 height 8
checkbox input "false"
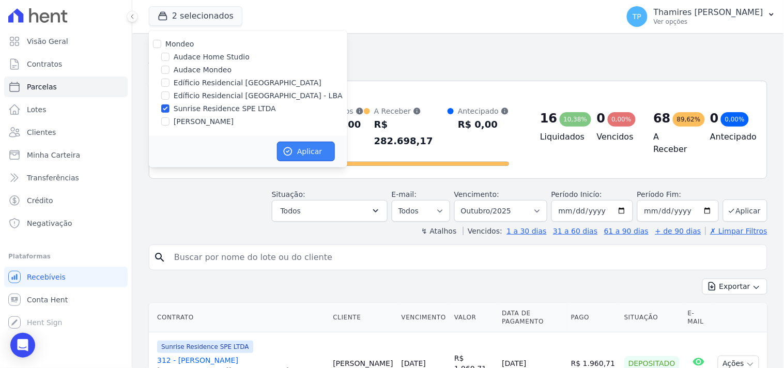
click at [290, 151] on icon "button" at bounding box center [288, 151] width 10 height 10
select select
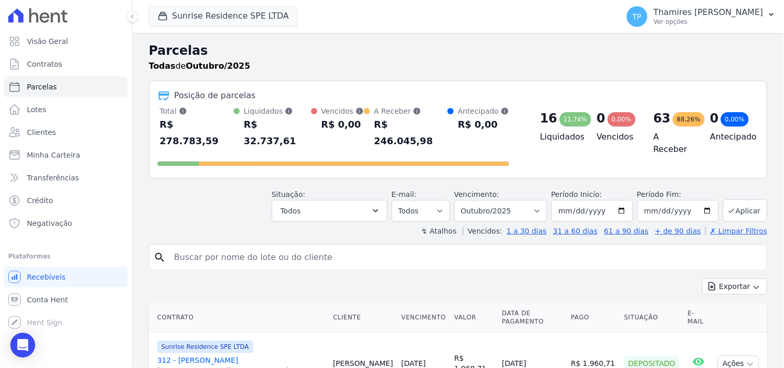
click at [240, 247] on input "search" at bounding box center [465, 257] width 595 height 21
type input "natanael"
select select
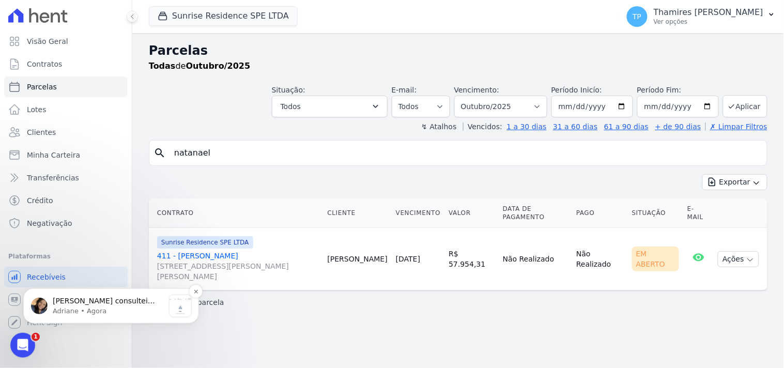
click at [66, 315] on div "Thamires consultei diretamente no Serasa e não consta negativação para a client…" at bounding box center [109, 306] width 112 height 21
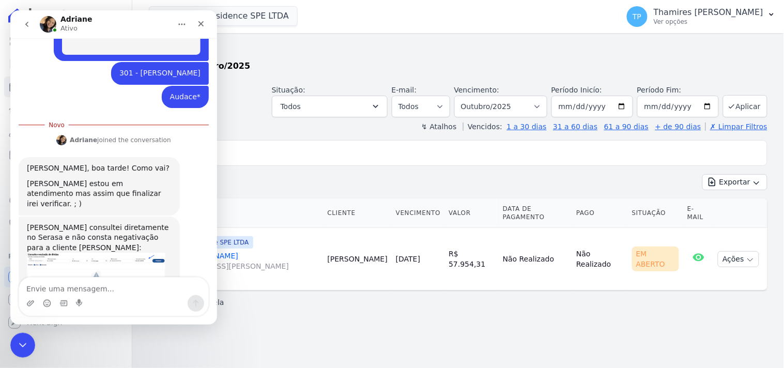
scroll to position [271, 0]
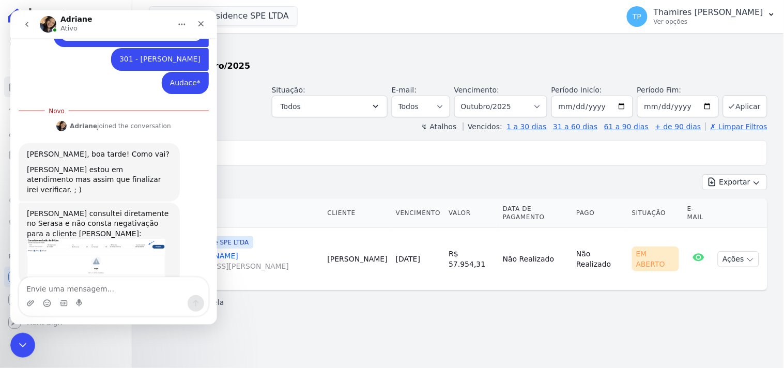
click at [110, 238] on img "Adriane diz…" at bounding box center [95, 258] width 139 height 40
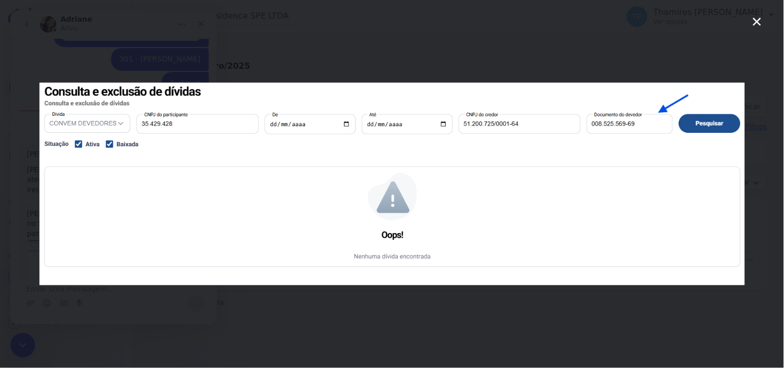
click at [105, 234] on img "Fechar" at bounding box center [392, 184] width 706 height 203
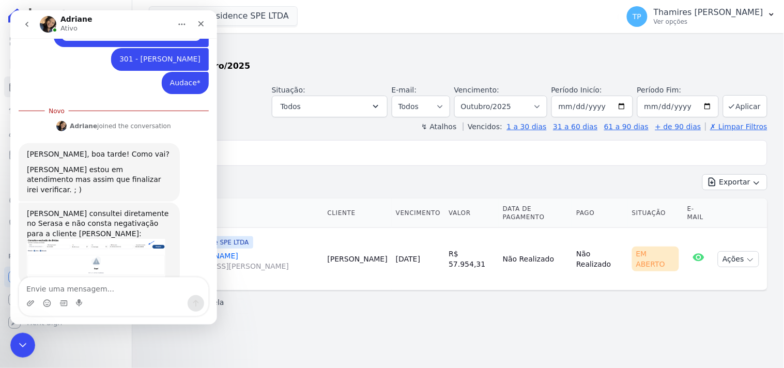
click at [104, 238] on img "Adriane diz…" at bounding box center [95, 258] width 139 height 40
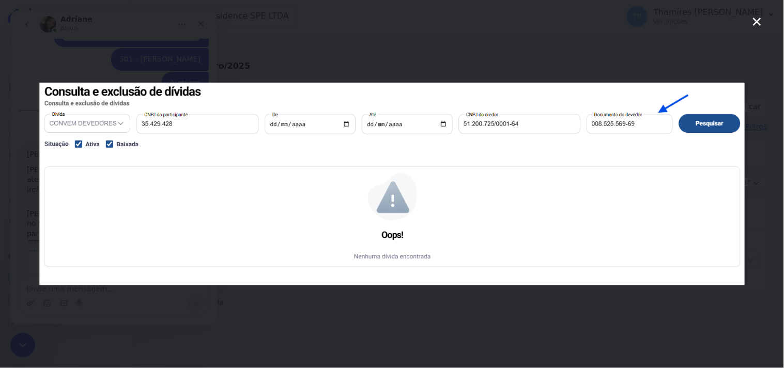
click at [95, 306] on div "Messenger da Intercom" at bounding box center [392, 184] width 784 height 368
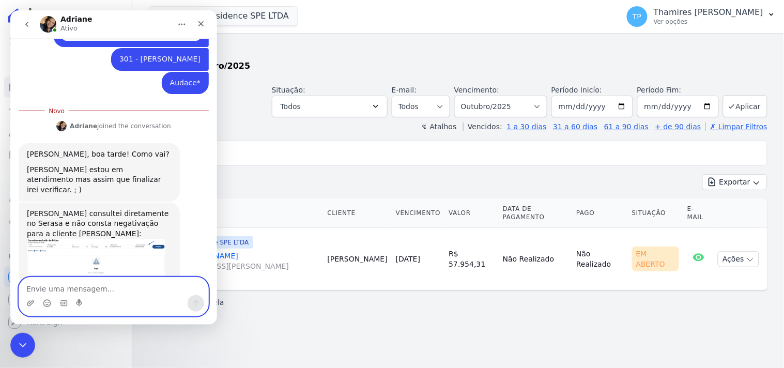
click at [93, 281] on textarea "Envie uma mensagem..." at bounding box center [113, 286] width 189 height 18
type textarea "e"
type textarea "Está bem, obrigada ;)"
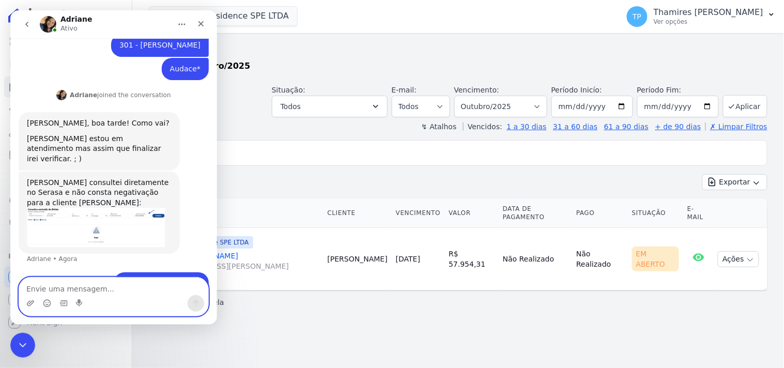
scroll to position [285, 0]
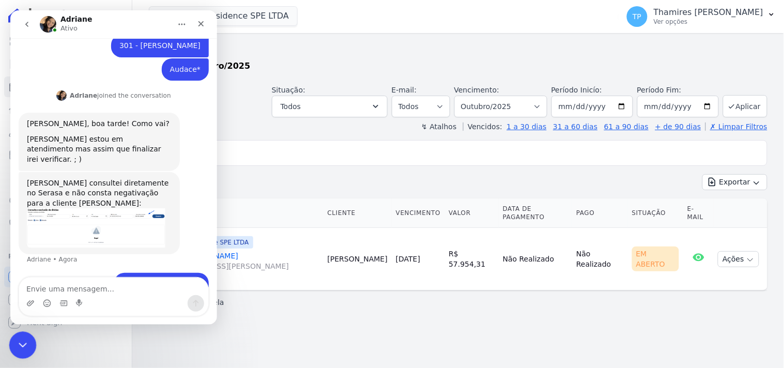
click at [19, 342] on icon "Encerramento do Messenger da Intercom" at bounding box center [21, 344] width 12 height 12
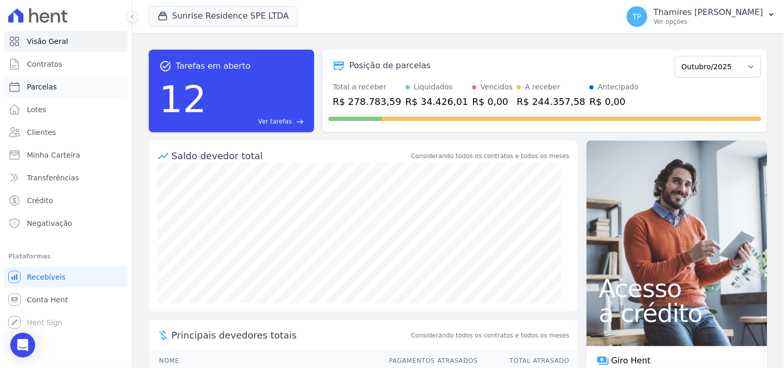
click at [71, 88] on link "Parcelas" at bounding box center [66, 87] width 124 height 21
select select
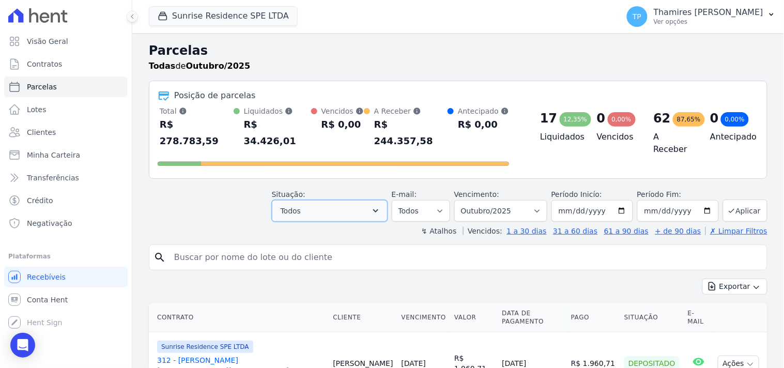
click at [317, 200] on button "Todos" at bounding box center [330, 211] width 116 height 22
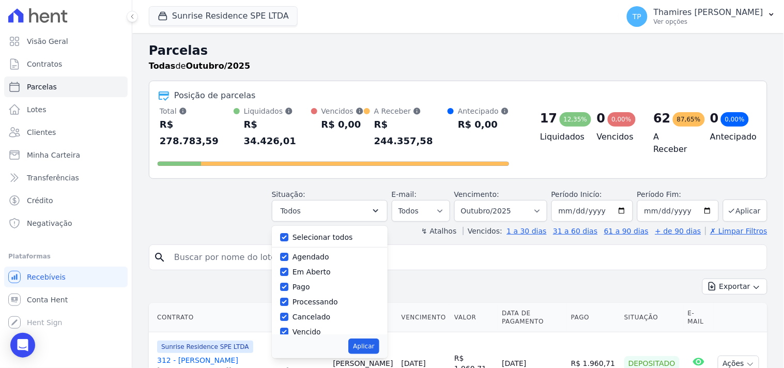
click at [309, 233] on label "Selecionar todos" at bounding box center [323, 237] width 60 height 8
click at [289, 233] on input "Selecionar todos" at bounding box center [284, 237] width 8 height 8
checkbox input "false"
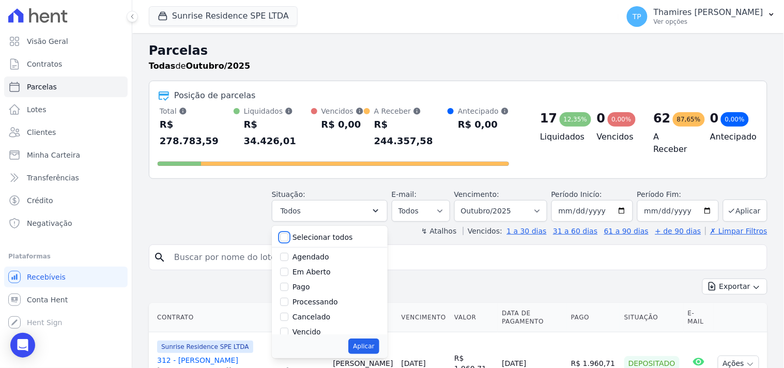
checkbox input "false"
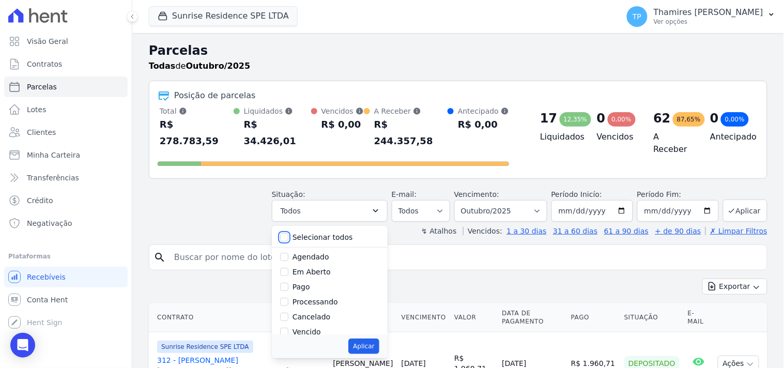
checkbox input "false"
click at [308, 283] on label "Pago" at bounding box center [302, 287] width 18 height 8
click at [289, 283] on input "Pago" at bounding box center [284, 287] width 8 height 8
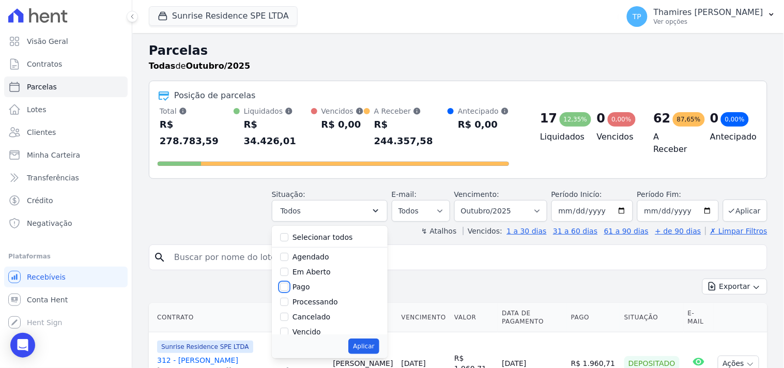
checkbox input "true"
click at [371, 339] on button "Aplicar" at bounding box center [363, 347] width 31 height 16
select select "paid"
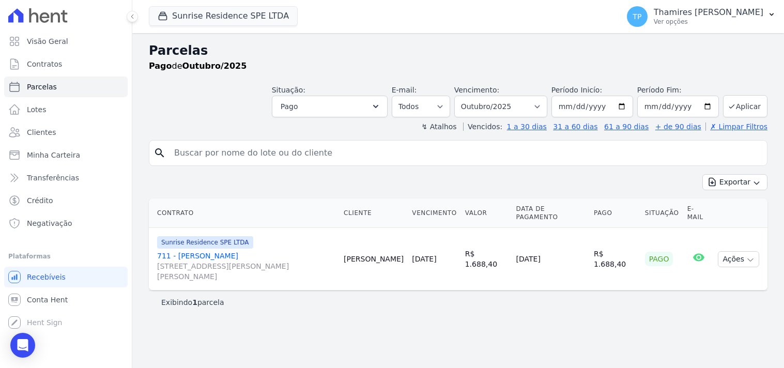
select select
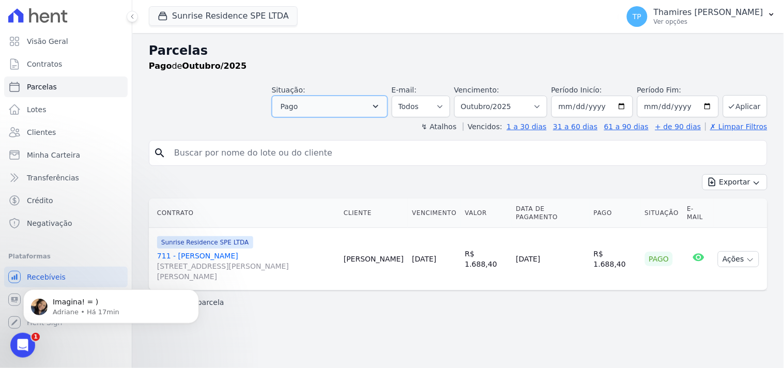
click at [322, 112] on button "Pago" at bounding box center [330, 107] width 116 height 22
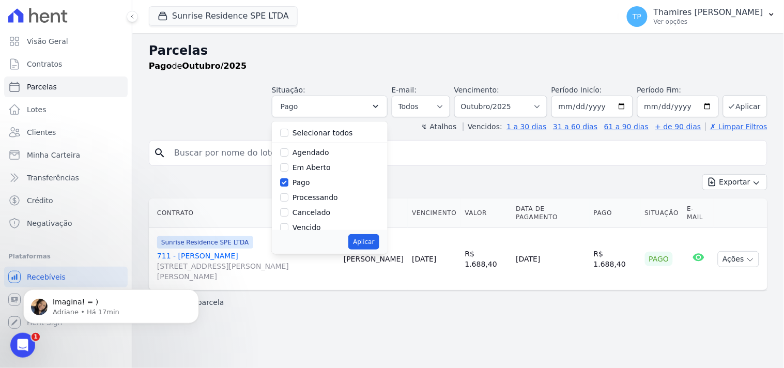
click at [326, 133] on label "Selecionar todos" at bounding box center [323, 133] width 60 height 8
click at [289, 133] on input "Selecionar todos" at bounding box center [284, 133] width 8 height 8
checkbox input "true"
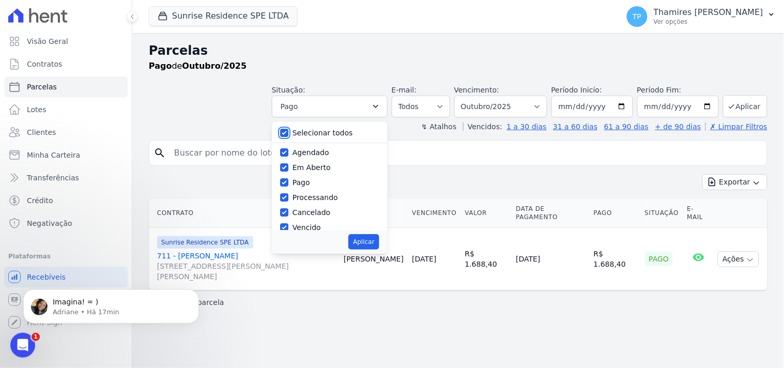
checkbox input "true"
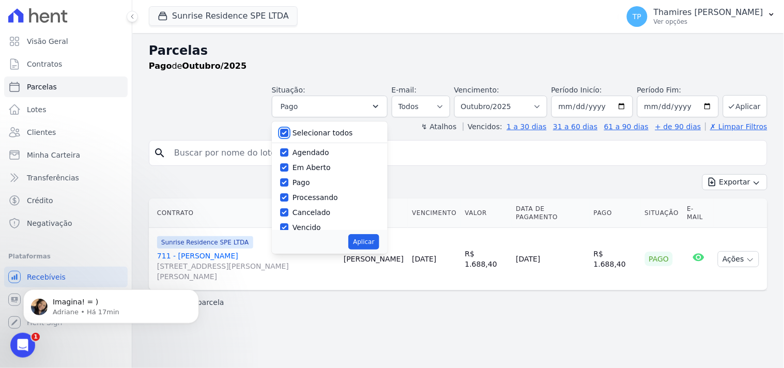
checkbox input "true"
click at [310, 183] on label "Pago" at bounding box center [302, 182] width 18 height 8
click at [289, 183] on input "Pago" at bounding box center [284, 182] width 8 height 8
checkbox input "false"
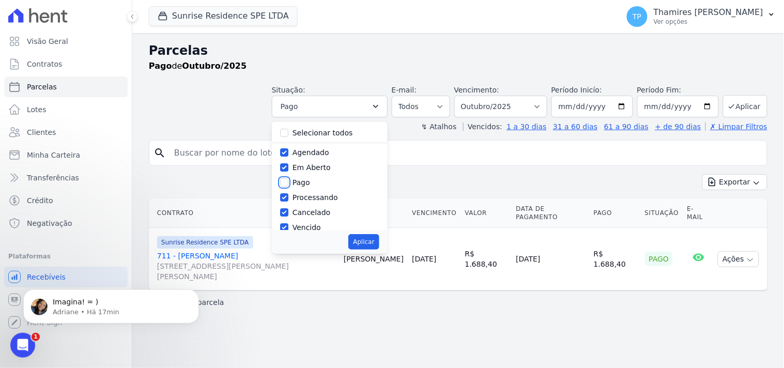
checkbox input "false"
click at [310, 181] on label "Pago" at bounding box center [302, 182] width 18 height 8
click at [289, 181] on input "Pago" at bounding box center [284, 182] width 8 height 8
checkbox input "true"
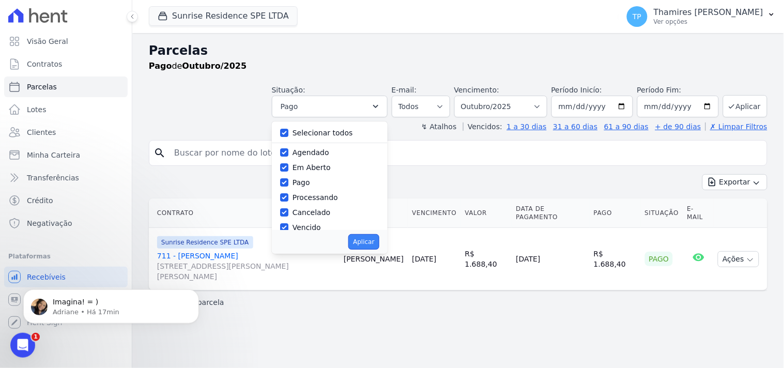
click at [377, 239] on button "Aplicar" at bounding box center [363, 242] width 31 height 16
select select "scheduled"
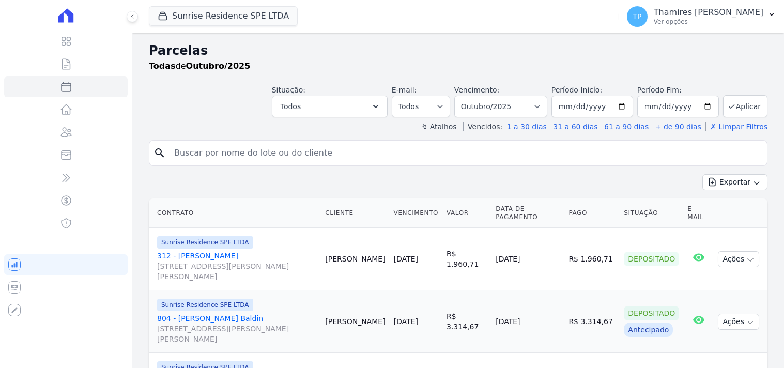
select select
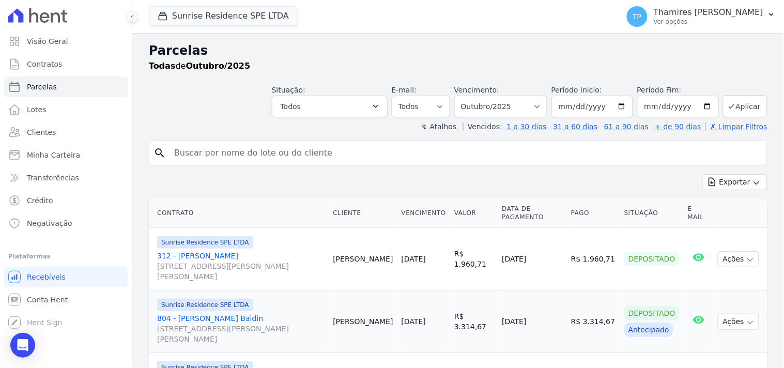
scroll to position [57, 0]
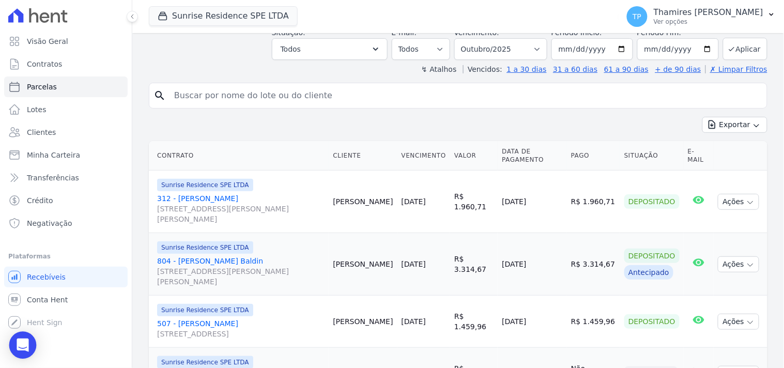
click at [31, 344] on div "Open Intercom Messenger" at bounding box center [22, 345] width 27 height 27
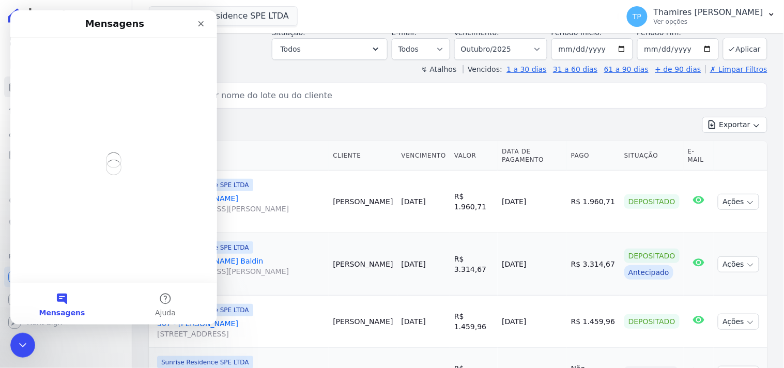
scroll to position [0, 0]
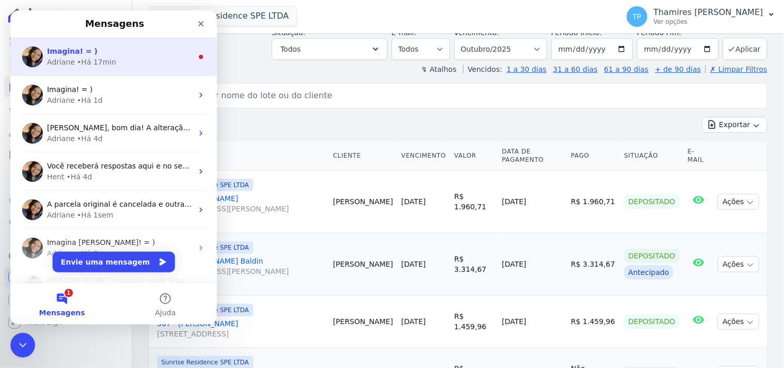
click at [142, 65] on div "Adriane • Há 17min" at bounding box center [120, 61] width 146 height 11
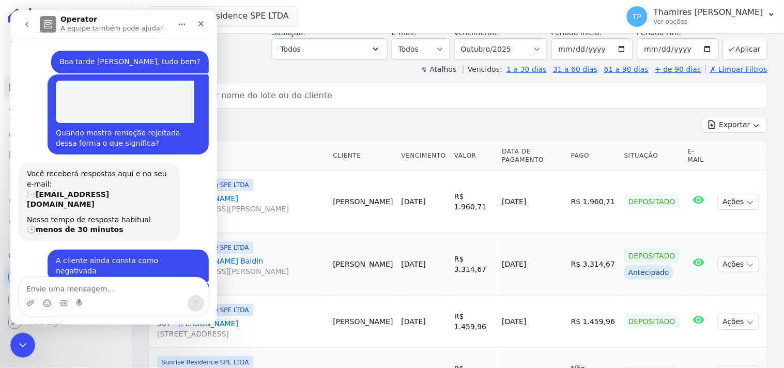
scroll to position [12, 0]
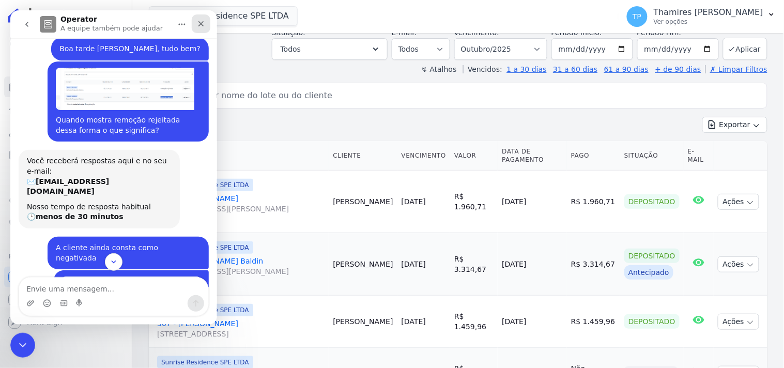
click at [202, 27] on div "Fechar" at bounding box center [200, 23] width 19 height 19
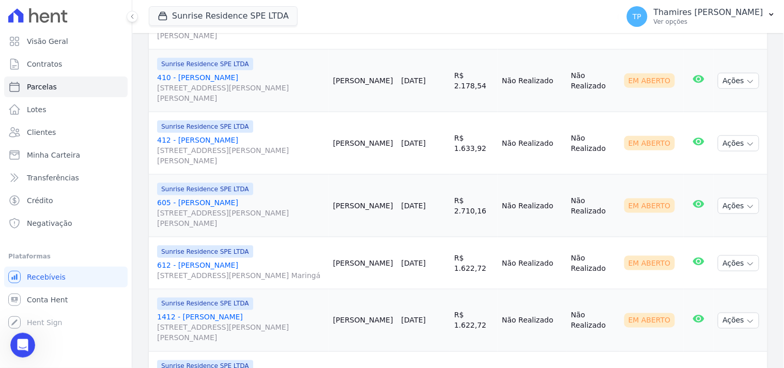
scroll to position [1377, 0]
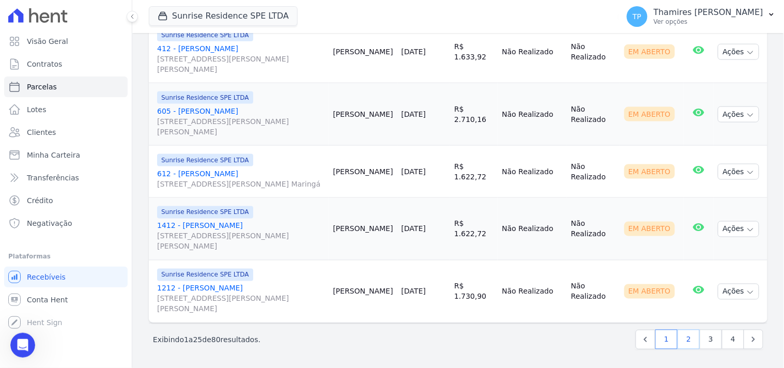
click at [680, 341] on link "2" at bounding box center [689, 340] width 22 height 20
select select
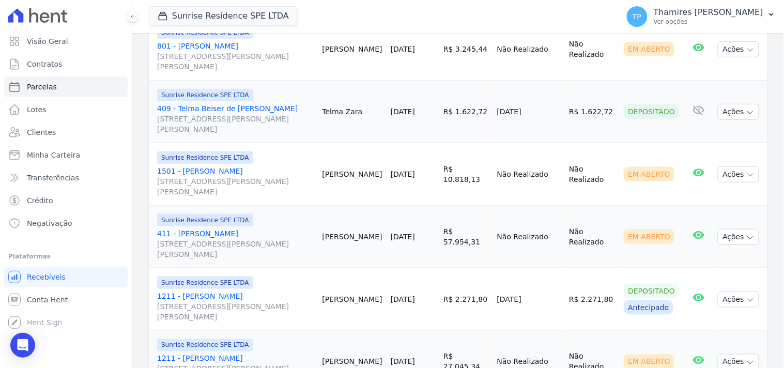
scroll to position [230, 0]
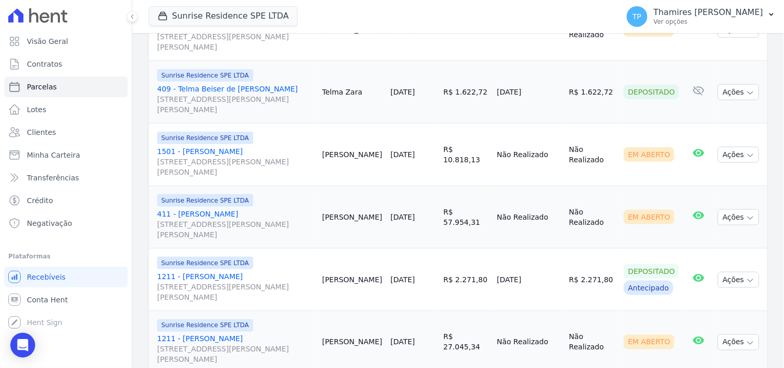
drag, startPoint x: 450, startPoint y: 225, endPoint x: 484, endPoint y: 224, distance: 34.7
click at [484, 224] on td "R$ 57.954,31" at bounding box center [467, 217] width 54 height 63
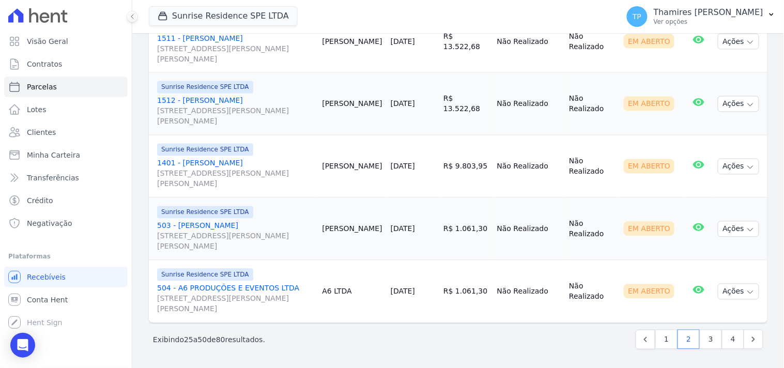
scroll to position [1470, 0]
click at [708, 340] on link "3" at bounding box center [711, 340] width 22 height 20
select select
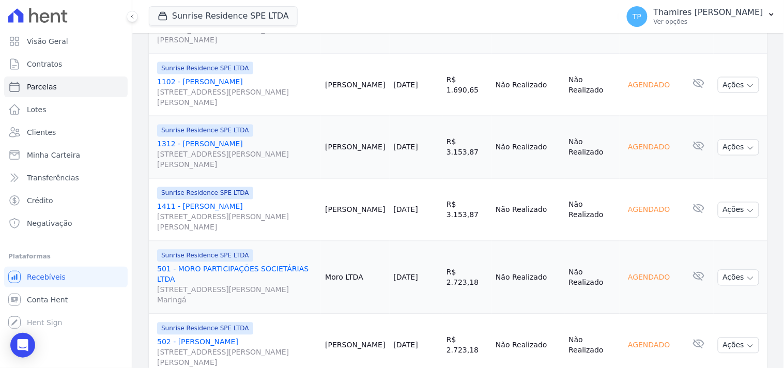
scroll to position [1470, 0]
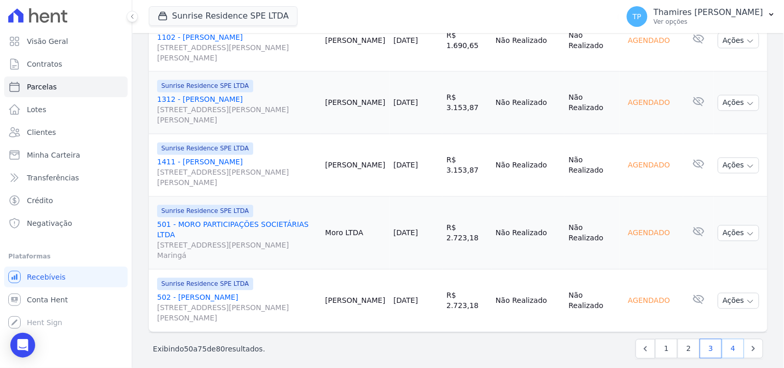
click at [722, 343] on link "4" at bounding box center [733, 349] width 22 height 20
select select
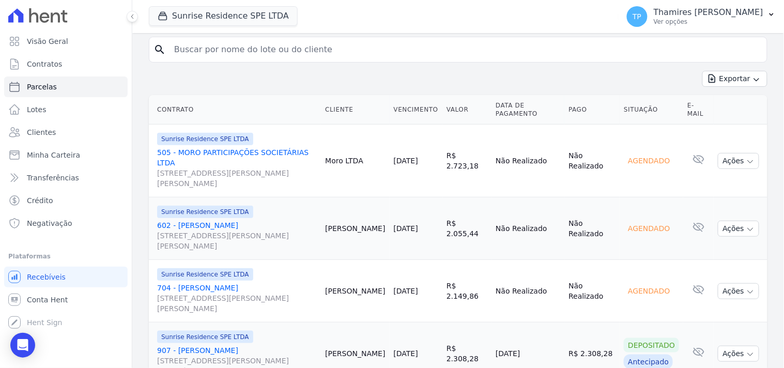
scroll to position [218, 0]
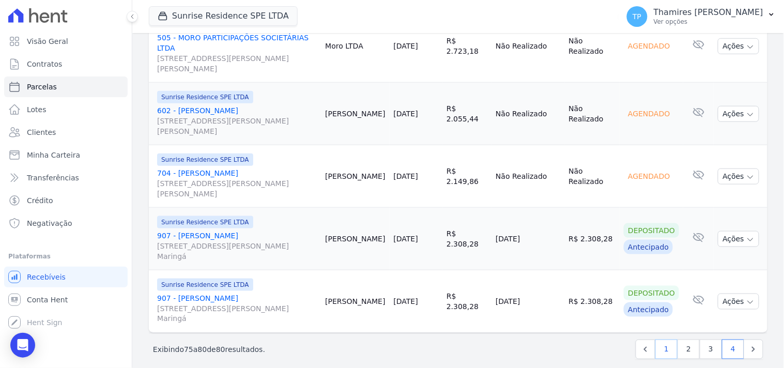
click at [659, 340] on link "1" at bounding box center [667, 350] width 22 height 20
select select
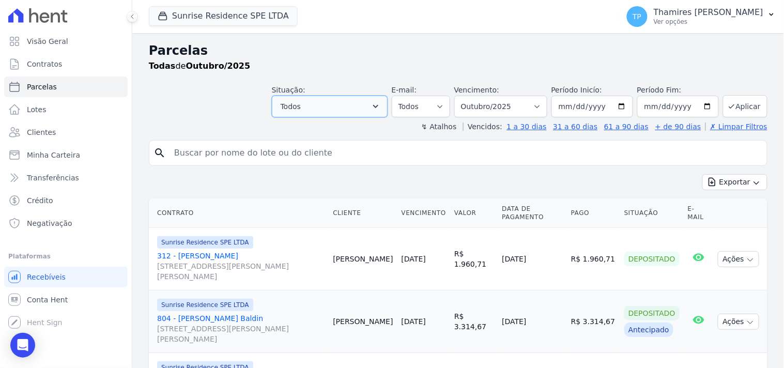
click at [316, 115] on button "Todos" at bounding box center [330, 107] width 116 height 22
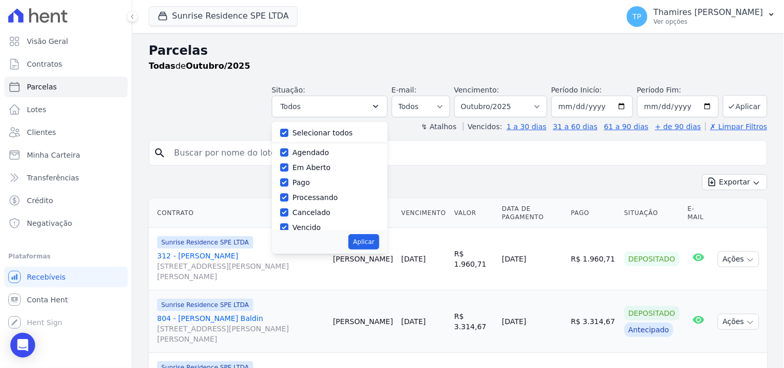
click at [311, 130] on label "Selecionar todos" at bounding box center [323, 133] width 60 height 8
click at [289, 130] on input "Selecionar todos" at bounding box center [284, 133] width 8 height 8
checkbox input "false"
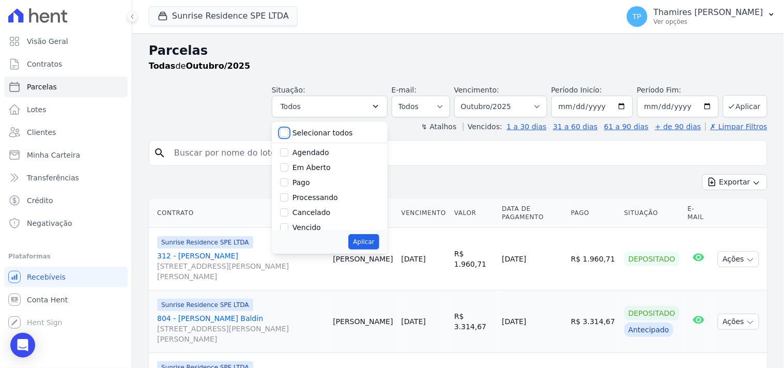
checkbox input "false"
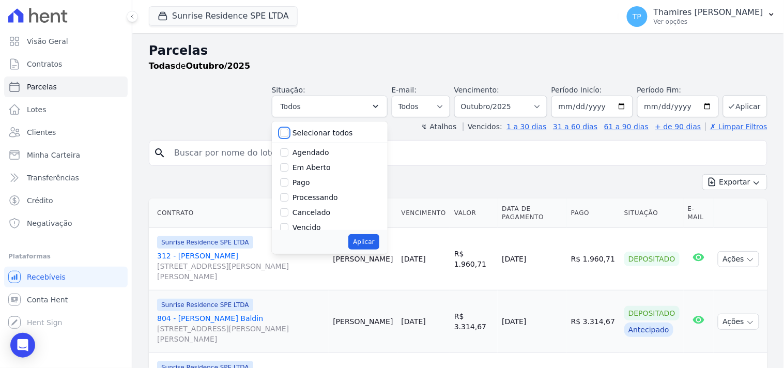
checkbox input "false"
drag, startPoint x: 313, startPoint y: 172, endPoint x: 319, endPoint y: 186, distance: 15.3
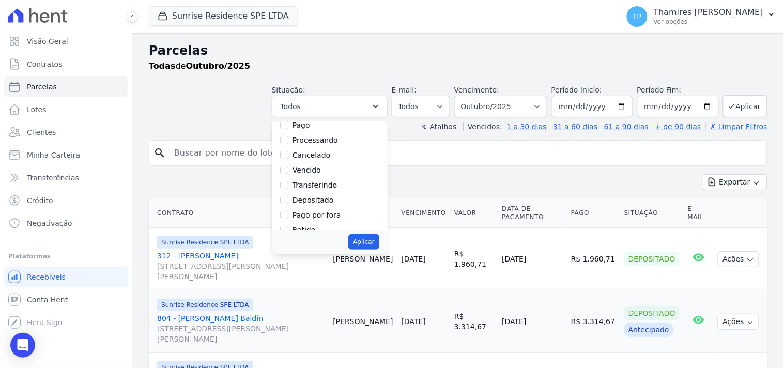
click at [313, 171] on label "Vencido" at bounding box center [307, 170] width 28 height 8
click at [289, 171] on input "Vencido" at bounding box center [284, 170] width 8 height 8
checkbox input "true"
click at [379, 247] on button "Aplicar" at bounding box center [363, 242] width 31 height 16
select select "overdue"
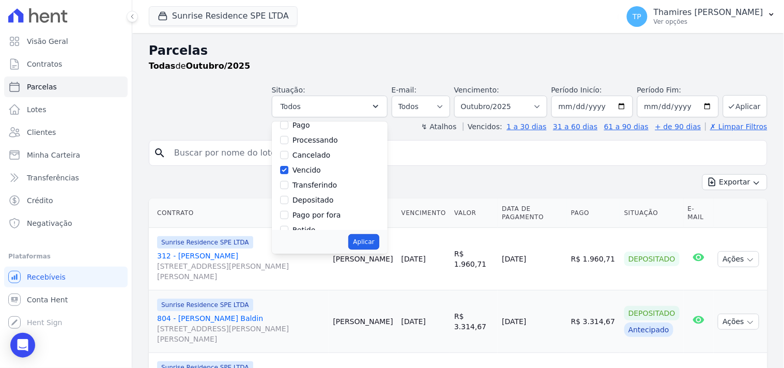
scroll to position [20, 0]
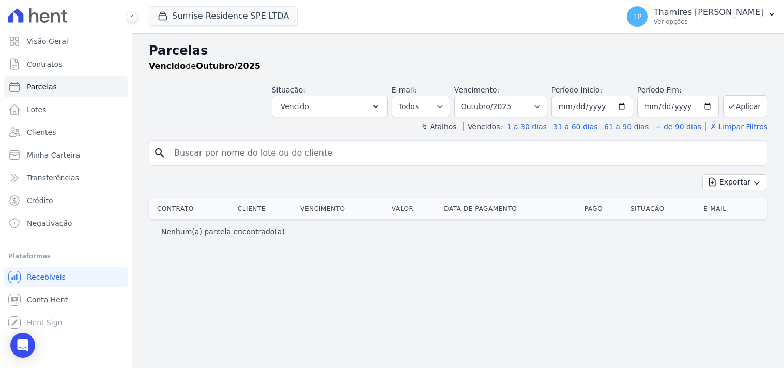
select select
drag, startPoint x: 0, startPoint y: 0, endPoint x: 480, endPoint y: 108, distance: 491.7
click at [480, 108] on select "Filtrar por período ──────── Todos os meses Fevereiro/2024 Março/2024 Abril/202…" at bounding box center [500, 107] width 93 height 22
select select "all"
click at [469, 96] on select "Filtrar por período ──────── Todos os meses Fevereiro/2024 Março/2024 Abril/202…" at bounding box center [500, 107] width 93 height 22
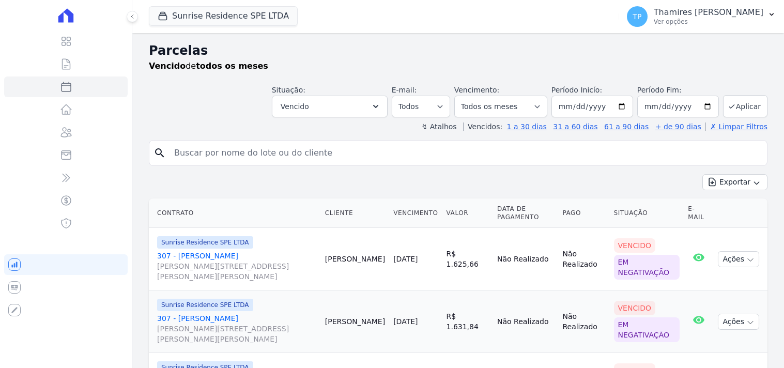
select select
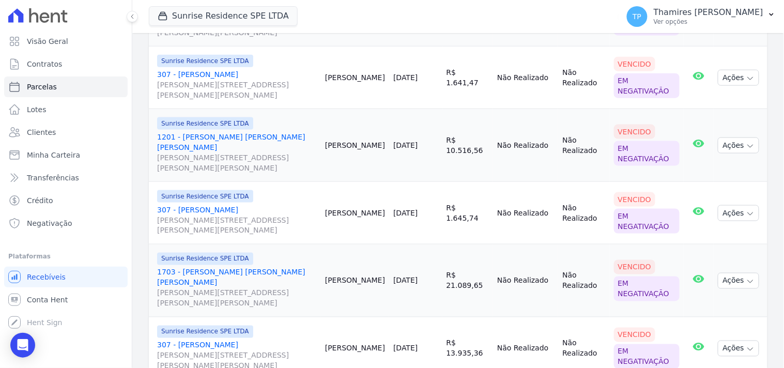
scroll to position [287, 0]
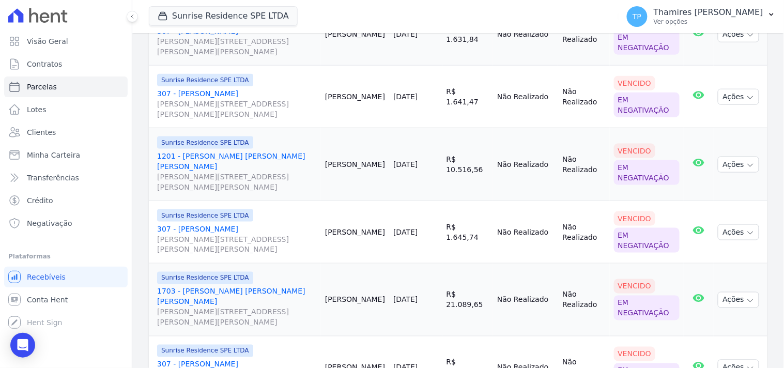
click at [254, 153] on link "1201 - [PERSON_NAME] [PERSON_NAME] [PERSON_NAME] [PERSON_NAME][STREET_ADDRESS][…" at bounding box center [237, 171] width 160 height 41
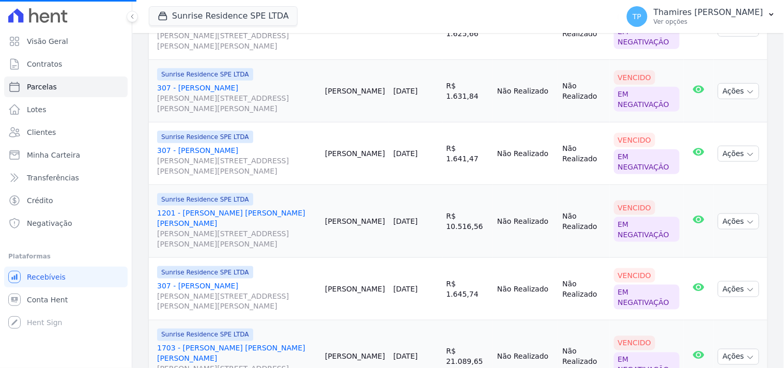
scroll to position [230, 0]
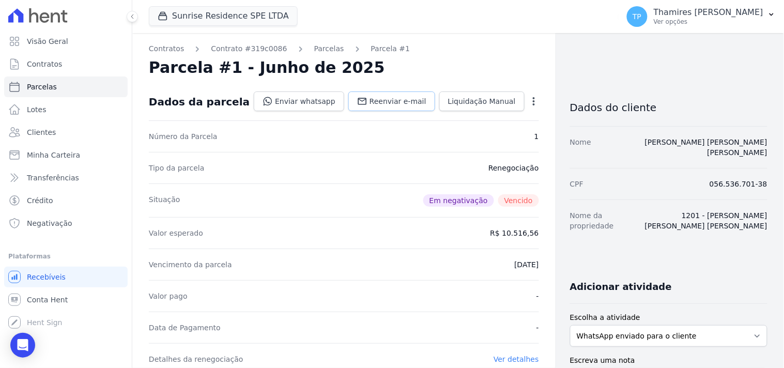
click at [374, 107] on link "Reenviar e-mail" at bounding box center [391, 102] width 87 height 20
click at [312, 99] on link "Enviar whatsapp" at bounding box center [299, 102] width 90 height 20
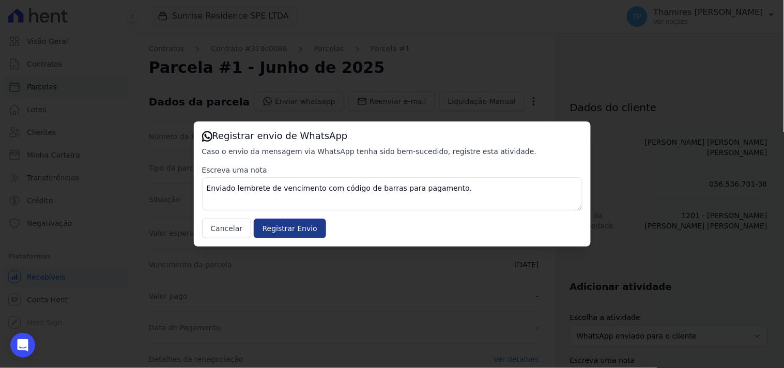
click at [284, 233] on input "Registrar Envio" at bounding box center [290, 229] width 72 height 20
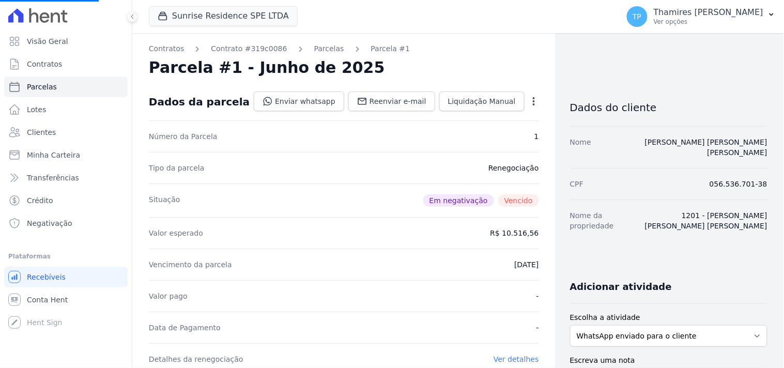
select select
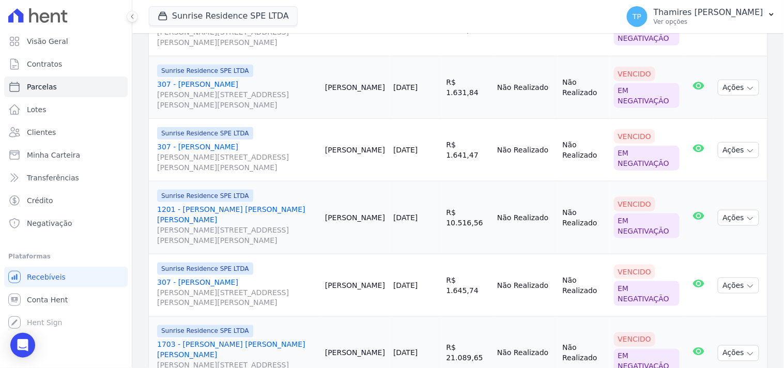
scroll to position [518, 0]
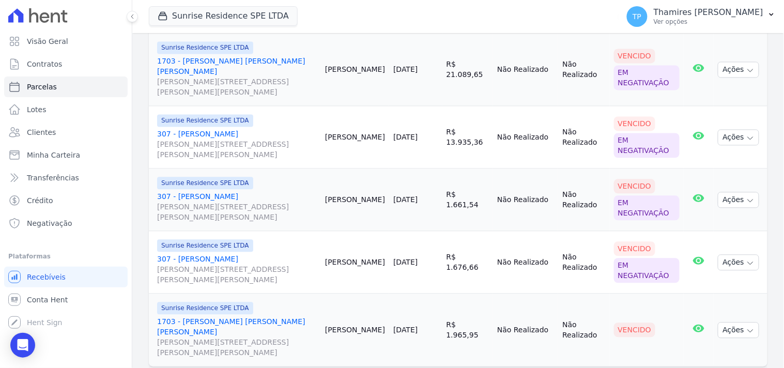
click at [215, 317] on link "1703 - [PERSON_NAME] [PERSON_NAME] [PERSON_NAME] [PERSON_NAME][STREET_ADDRESS][…" at bounding box center [237, 337] width 160 height 41
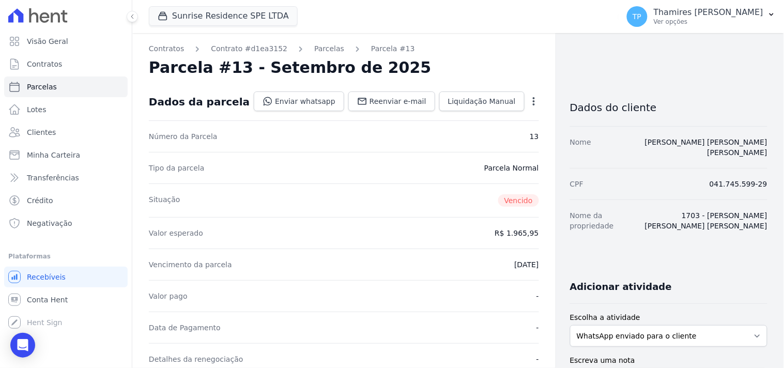
select select
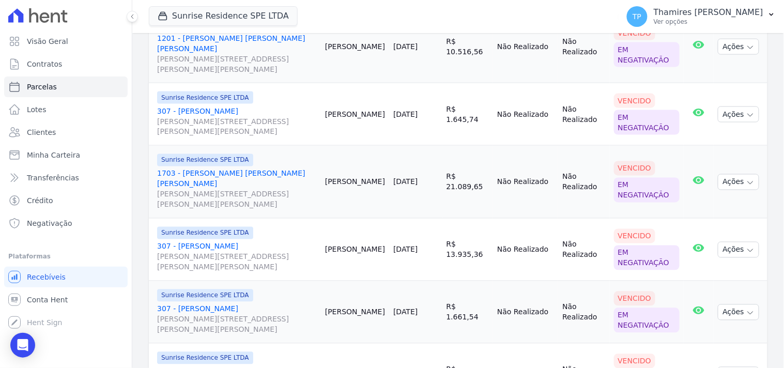
scroll to position [402, 0]
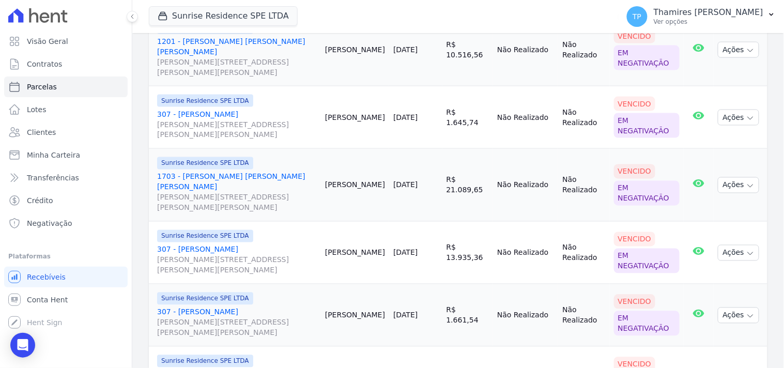
click at [240, 172] on link "1703 - [PERSON_NAME] [PERSON_NAME] [PERSON_NAME] [PERSON_NAME][STREET_ADDRESS][…" at bounding box center [237, 192] width 160 height 41
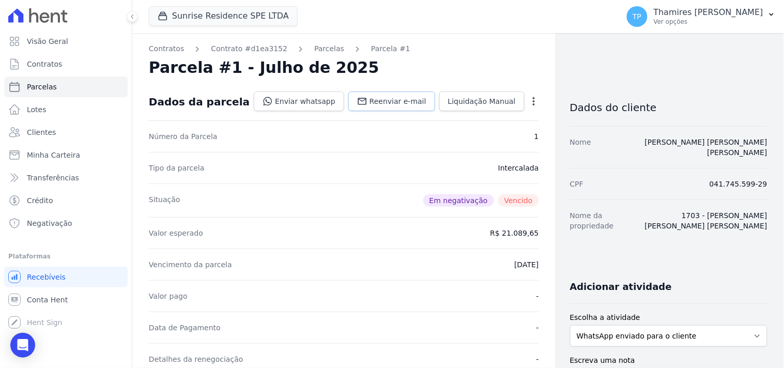
click at [374, 105] on span "Reenviar e-mail" at bounding box center [398, 101] width 57 height 10
click at [295, 102] on link "Enviar whatsapp" at bounding box center [299, 102] width 90 height 20
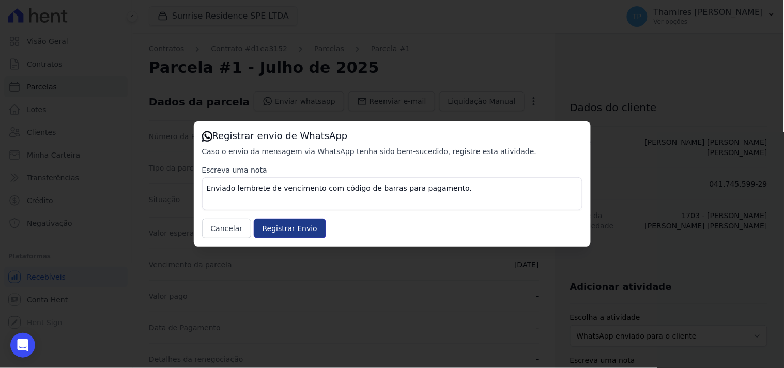
click at [285, 225] on input "Registrar Envio" at bounding box center [290, 229] width 72 height 20
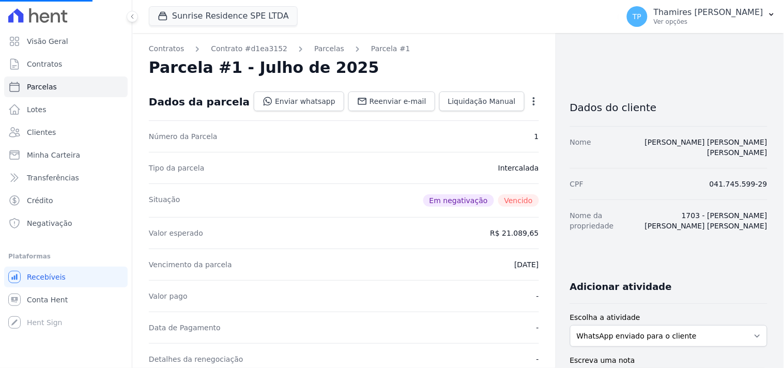
select select
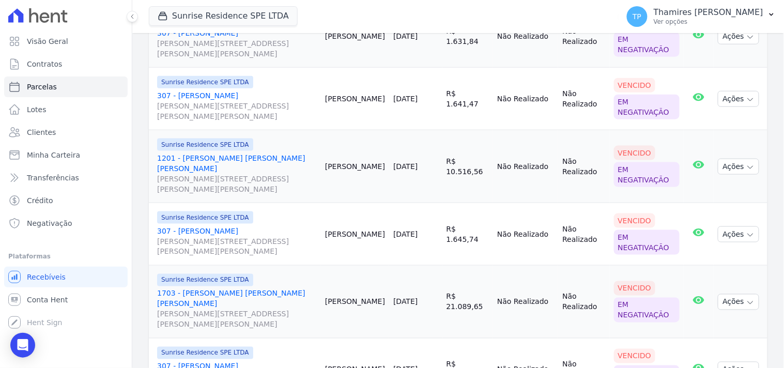
scroll to position [287, 0]
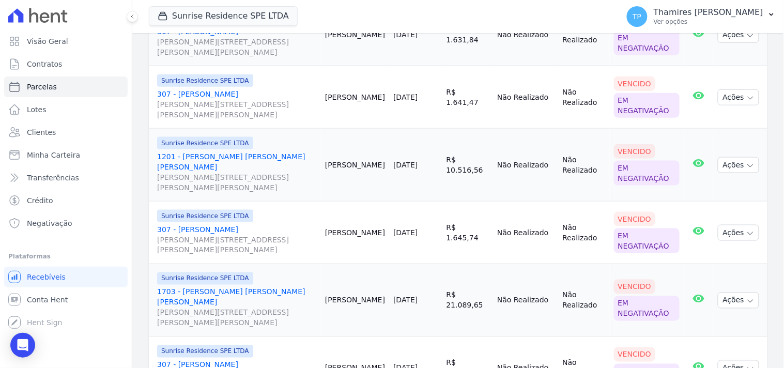
drag, startPoint x: 386, startPoint y: 159, endPoint x: 444, endPoint y: 154, distance: 57.6
click at [444, 154] on tr "Sunrise Residence SPE LTDA 1201 - [PERSON_NAME] [PERSON_NAME] [PERSON_NAME] [PE…" at bounding box center [458, 165] width 619 height 73
click at [425, 185] on td "[DATE]" at bounding box center [415, 165] width 53 height 73
drag, startPoint x: 438, startPoint y: 169, endPoint x: 461, endPoint y: 199, distance: 38.0
click at [475, 164] on td "R$ 10.516,56" at bounding box center [468, 165] width 51 height 73
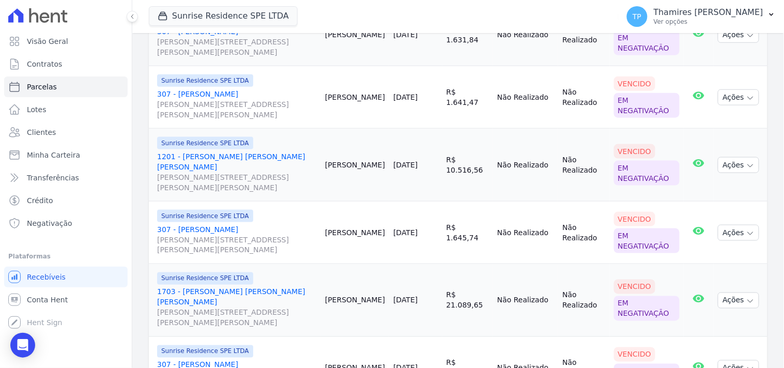
click at [443, 183] on td "R$ 10.516,56" at bounding box center [468, 165] width 51 height 73
drag, startPoint x: 438, startPoint y: 172, endPoint x: 480, endPoint y: 164, distance: 42.0
click at [480, 164] on td "R$ 10.516,56" at bounding box center [468, 165] width 51 height 73
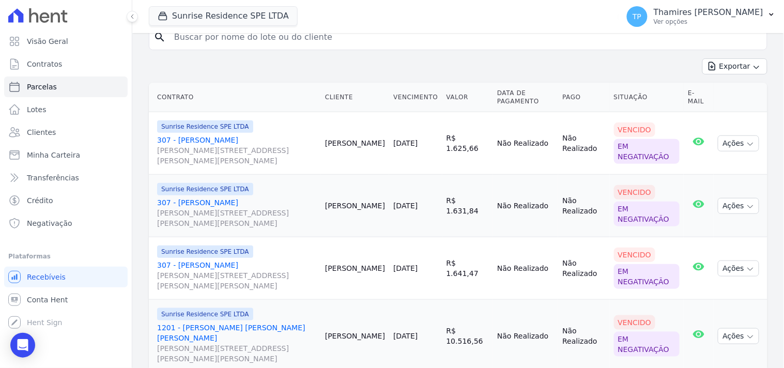
scroll to position [115, 0]
click at [218, 20] on button "Sunrise Residence SPE LTDA" at bounding box center [223, 16] width 149 height 20
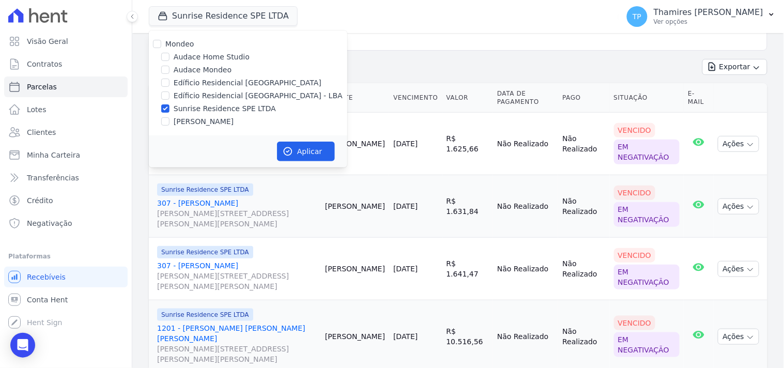
drag, startPoint x: 205, startPoint y: 97, endPoint x: 208, endPoint y: 110, distance: 13.9
click at [205, 96] on label "Edíficio Residencial [GEOGRAPHIC_DATA] - LBA" at bounding box center [258, 95] width 169 height 11
click at [170, 96] on input "Edíficio Residencial [GEOGRAPHIC_DATA] - LBA" at bounding box center [165, 96] width 8 height 8
checkbox input "true"
click at [208, 109] on label "Sunrise Residence SPE LTDA" at bounding box center [225, 108] width 102 height 11
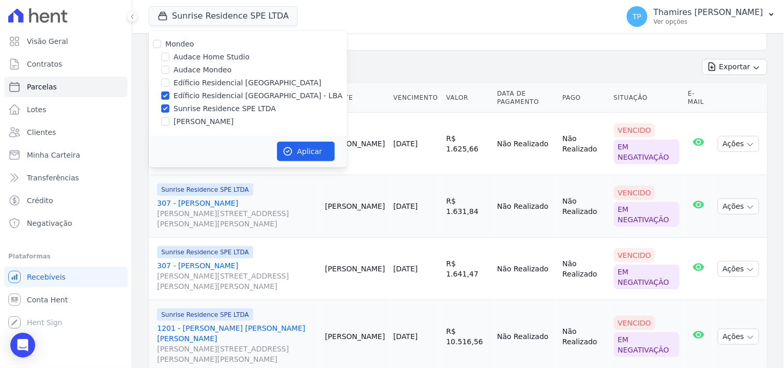
click at [170, 109] on input "Sunrise Residence SPE LTDA" at bounding box center [165, 108] width 8 height 8
checkbox input "false"
click at [311, 146] on button "Aplicar" at bounding box center [306, 152] width 58 height 20
select select
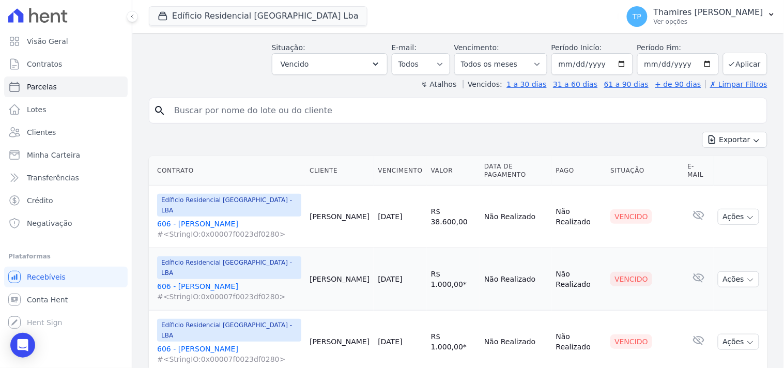
scroll to position [115, 0]
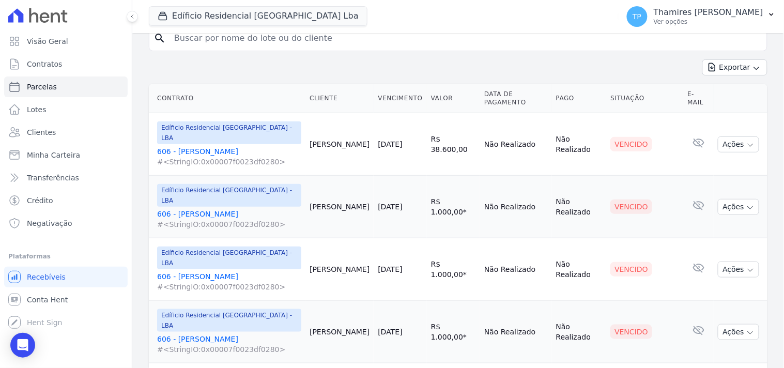
drag, startPoint x: 357, startPoint y: 124, endPoint x: 610, endPoint y: 307, distance: 312.1
click at [607, 301] on td "Vencido" at bounding box center [645, 332] width 77 height 63
click at [201, 146] on link "606 - [PERSON_NAME] #<StringIO:0x00007f0023df0280>" at bounding box center [229, 156] width 144 height 21
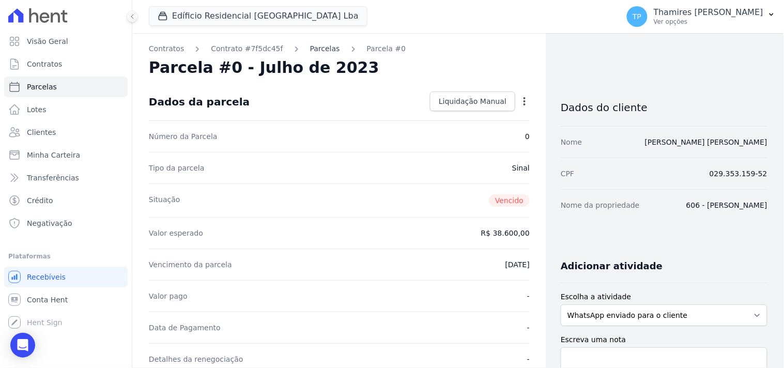
click at [313, 49] on link "Parcelas" at bounding box center [325, 48] width 30 height 11
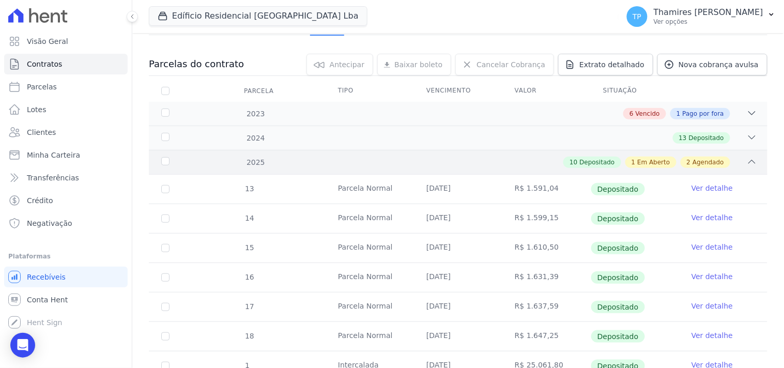
scroll to position [115, 0]
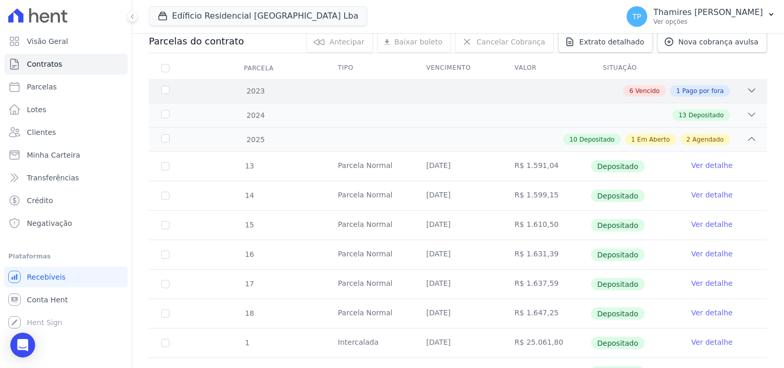
click at [624, 92] on div "6 Vencido" at bounding box center [645, 90] width 43 height 11
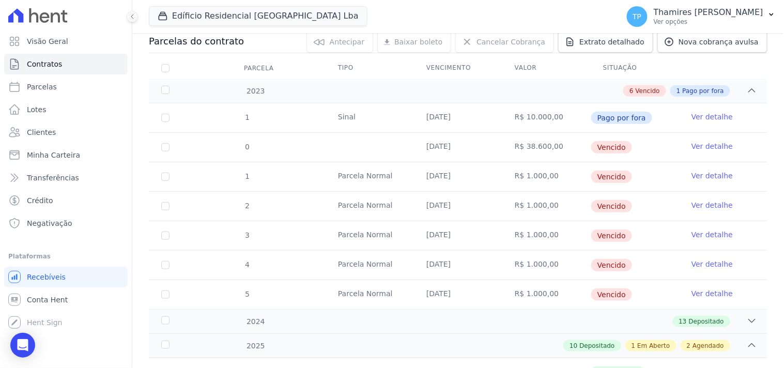
drag, startPoint x: 611, startPoint y: 296, endPoint x: 628, endPoint y: 296, distance: 17.6
click at [628, 296] on td "Vencido" at bounding box center [635, 294] width 88 height 29
drag, startPoint x: 589, startPoint y: 274, endPoint x: 618, endPoint y: 269, distance: 28.8
click at [618, 269] on td "Vencido" at bounding box center [635, 265] width 88 height 29
drag, startPoint x: 584, startPoint y: 236, endPoint x: 618, endPoint y: 235, distance: 34.1
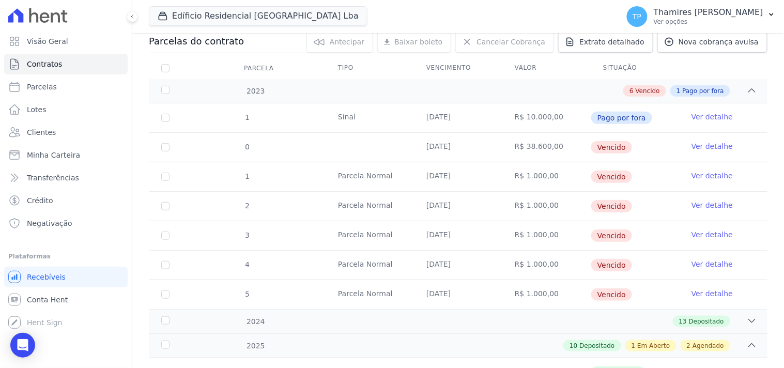
click at [618, 235] on tr "3 [GEOGRAPHIC_DATA] [DATE] R$ 1.000,00 [GEOGRAPHIC_DATA] Ver detalhe" at bounding box center [458, 235] width 619 height 29
drag, startPoint x: 595, startPoint y: 208, endPoint x: 609, endPoint y: 195, distance: 19.0
click at [618, 205] on span "Vencido" at bounding box center [612, 206] width 41 height 12
drag, startPoint x: 596, startPoint y: 179, endPoint x: 616, endPoint y: 176, distance: 20.4
click at [616, 176] on span "Vencido" at bounding box center [612, 177] width 41 height 12
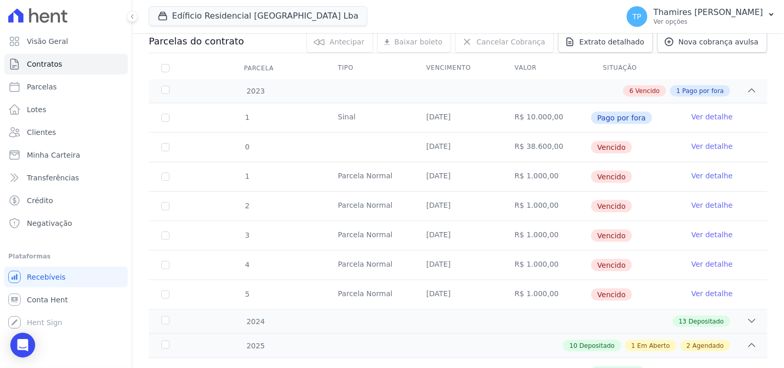
drag, startPoint x: 593, startPoint y: 151, endPoint x: 623, endPoint y: 150, distance: 30.0
click at [623, 150] on span "Vencido" at bounding box center [612, 147] width 41 height 12
click at [485, 286] on td "[DATE]" at bounding box center [458, 294] width 88 height 29
drag, startPoint x: 602, startPoint y: 176, endPoint x: 598, endPoint y: 301, distance: 125.2
click at [598, 301] on tbody "1 [GEOGRAPHIC_DATA] [DATE] R$ 10.000,00 Pago por fora Ver detalhe 0 [DATE] R$ 3…" at bounding box center [458, 206] width 619 height 206
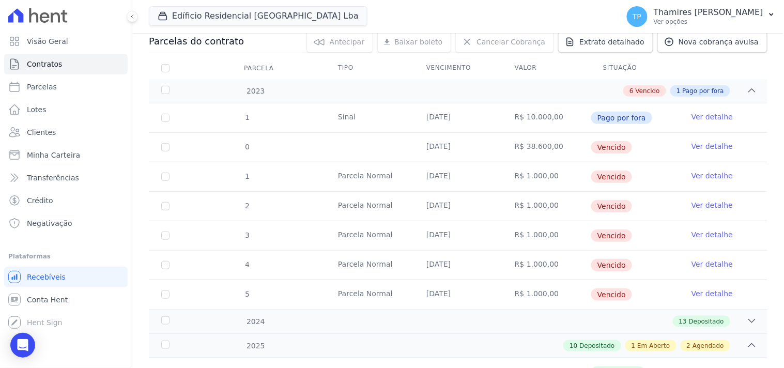
click at [624, 295] on td "Vencido" at bounding box center [635, 294] width 88 height 29
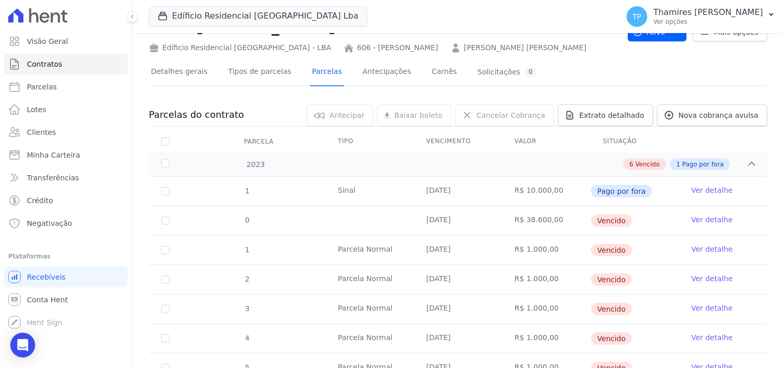
scroll to position [0, 0]
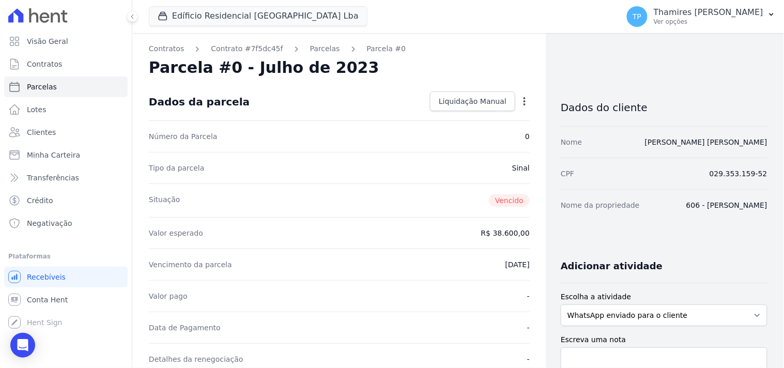
select select
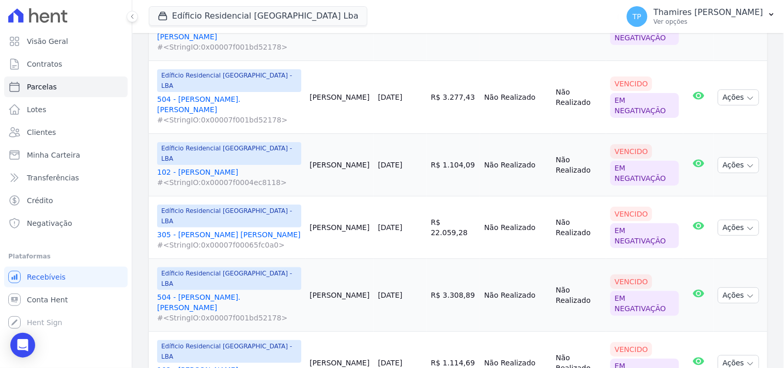
scroll to position [980, 0]
click at [278, 18] on button "Edíficio Residencial [GEOGRAPHIC_DATA] Lba" at bounding box center [258, 16] width 219 height 20
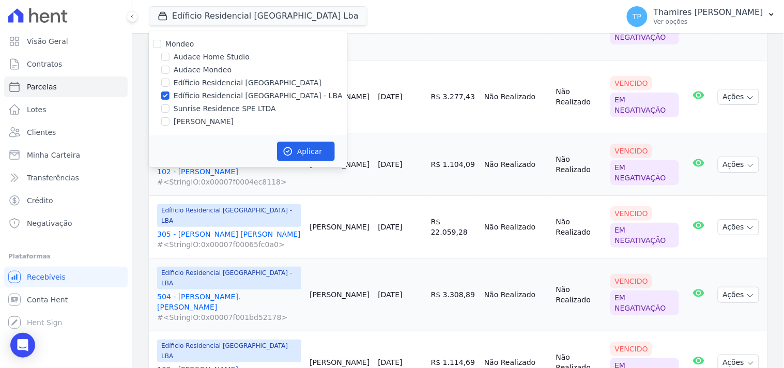
click at [218, 117] on label "[PERSON_NAME]" at bounding box center [204, 121] width 60 height 11
click at [170, 117] on input "[PERSON_NAME]" at bounding box center [165, 121] width 8 height 8
checkbox input "true"
click at [228, 95] on label "Edíficio Residencial [GEOGRAPHIC_DATA] - LBA" at bounding box center [258, 95] width 169 height 11
click at [170, 95] on input "Edíficio Residencial [GEOGRAPHIC_DATA] - LBA" at bounding box center [165, 96] width 8 height 8
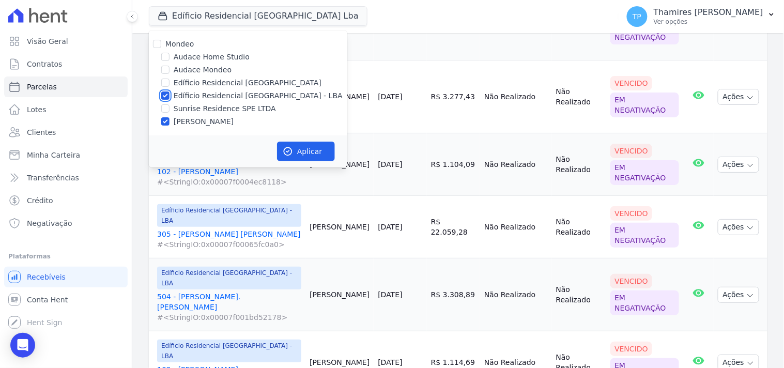
checkbox input "false"
click at [302, 150] on button "Aplicar" at bounding box center [306, 152] width 58 height 20
select select
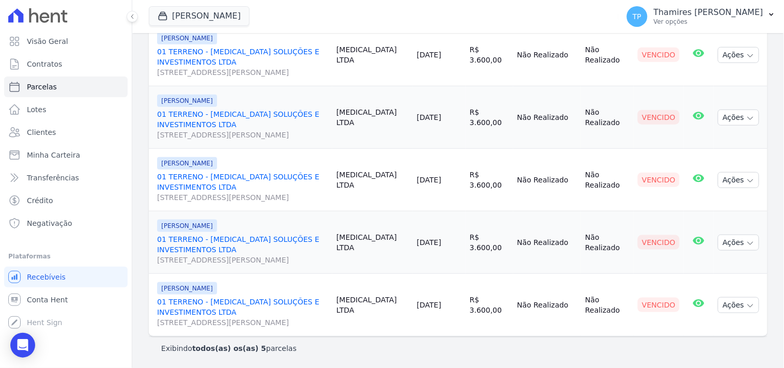
scroll to position [32, 0]
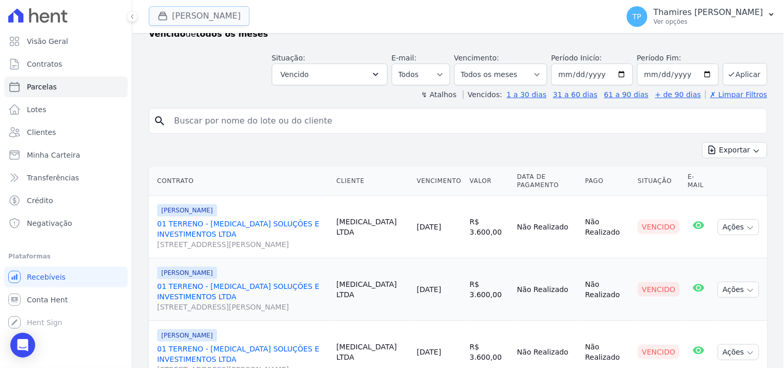
click at [233, 23] on button "[PERSON_NAME]" at bounding box center [199, 16] width 101 height 20
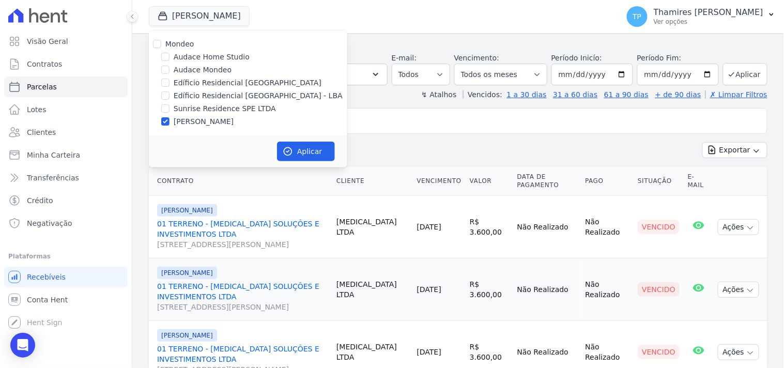
click at [218, 116] on label "[PERSON_NAME]" at bounding box center [204, 121] width 60 height 11
click at [170, 117] on input "[PERSON_NAME]" at bounding box center [165, 121] width 8 height 8
checkbox input "false"
click at [54, 12] on icon at bounding box center [37, 15] width 59 height 14
